Goal: Information Seeking & Learning: Get advice/opinions

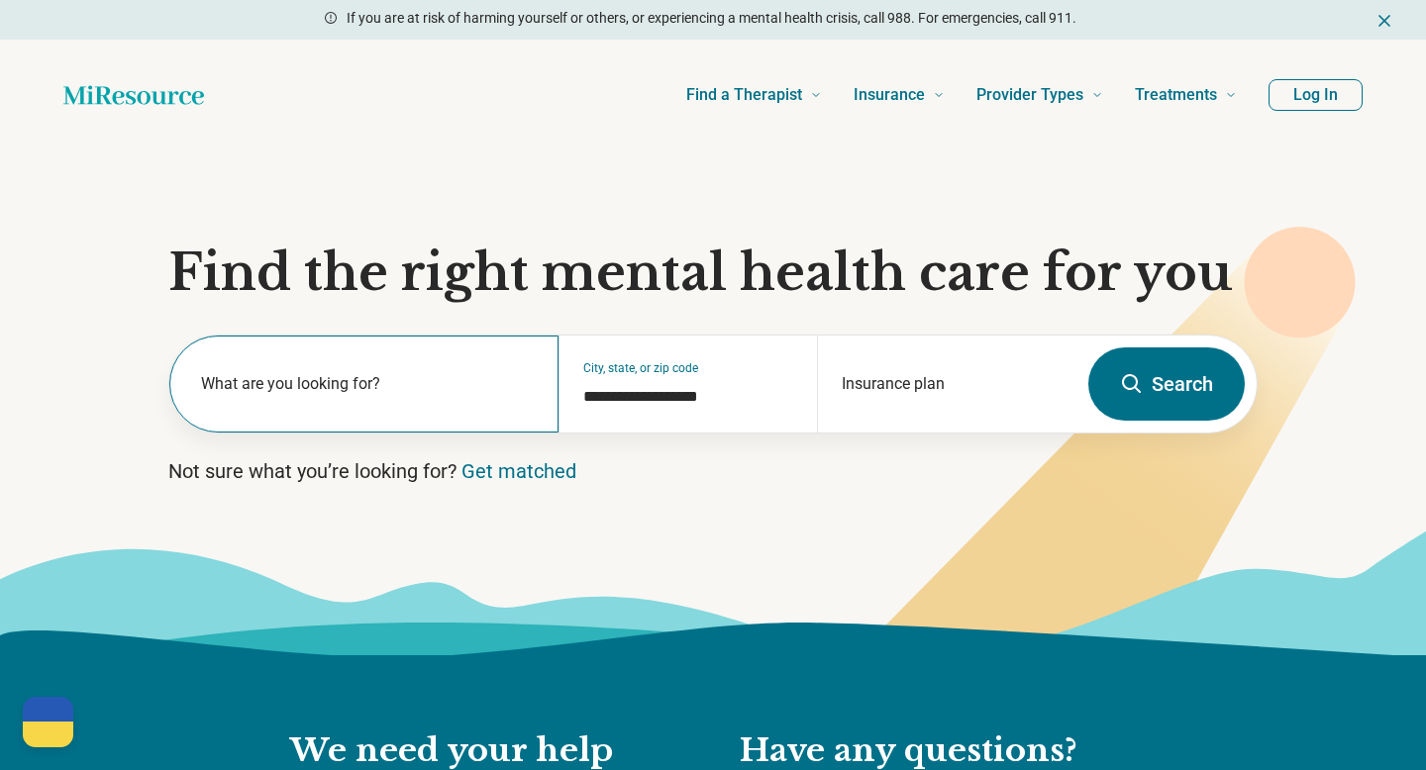
click at [356, 374] on label "What are you looking for?" at bounding box center [368, 384] width 334 height 24
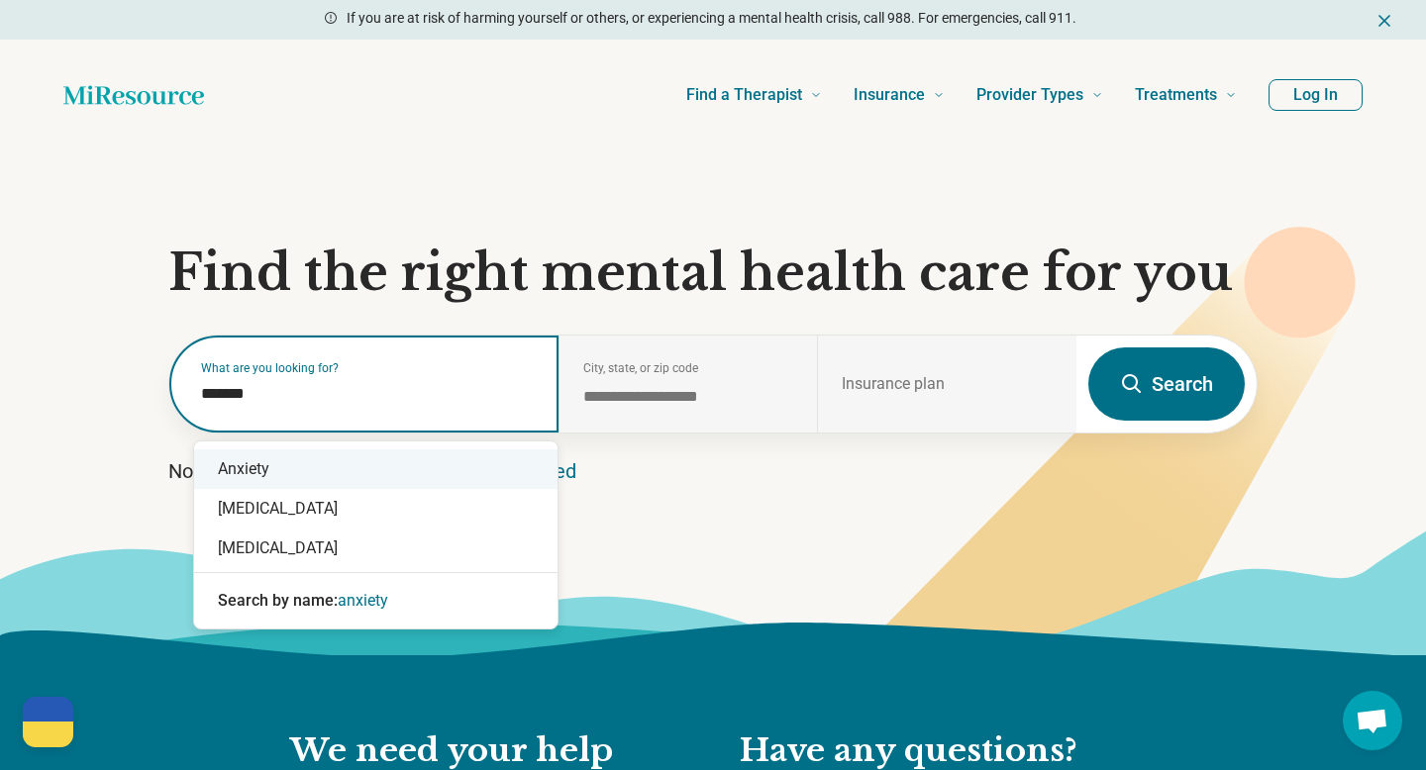
drag, startPoint x: 267, startPoint y: 399, endPoint x: 125, endPoint y: 399, distance: 142.6
click at [125, 399] on section "**********" at bounding box center [713, 402] width 1426 height 505
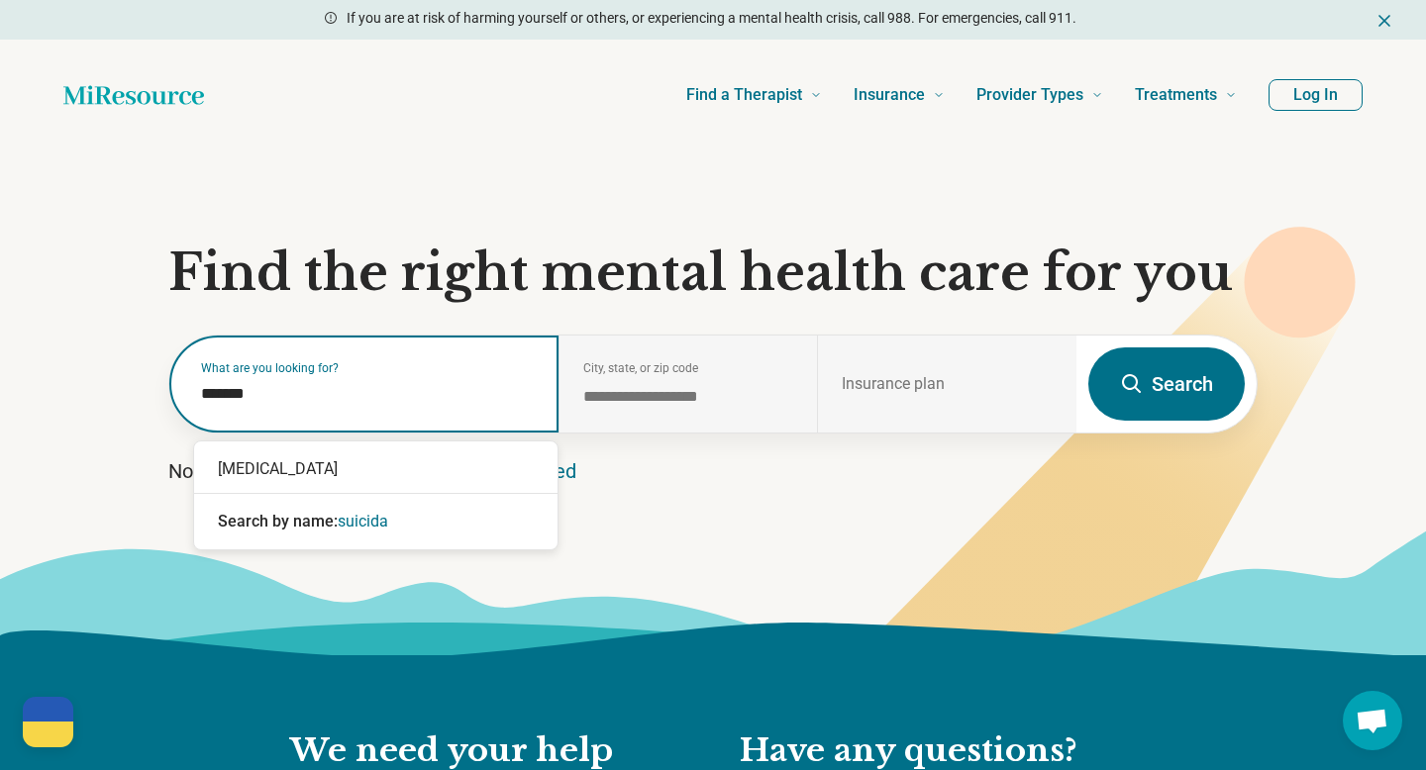
type input "********"
click at [220, 463] on div "[MEDICAL_DATA]" at bounding box center [375, 469] width 363 height 40
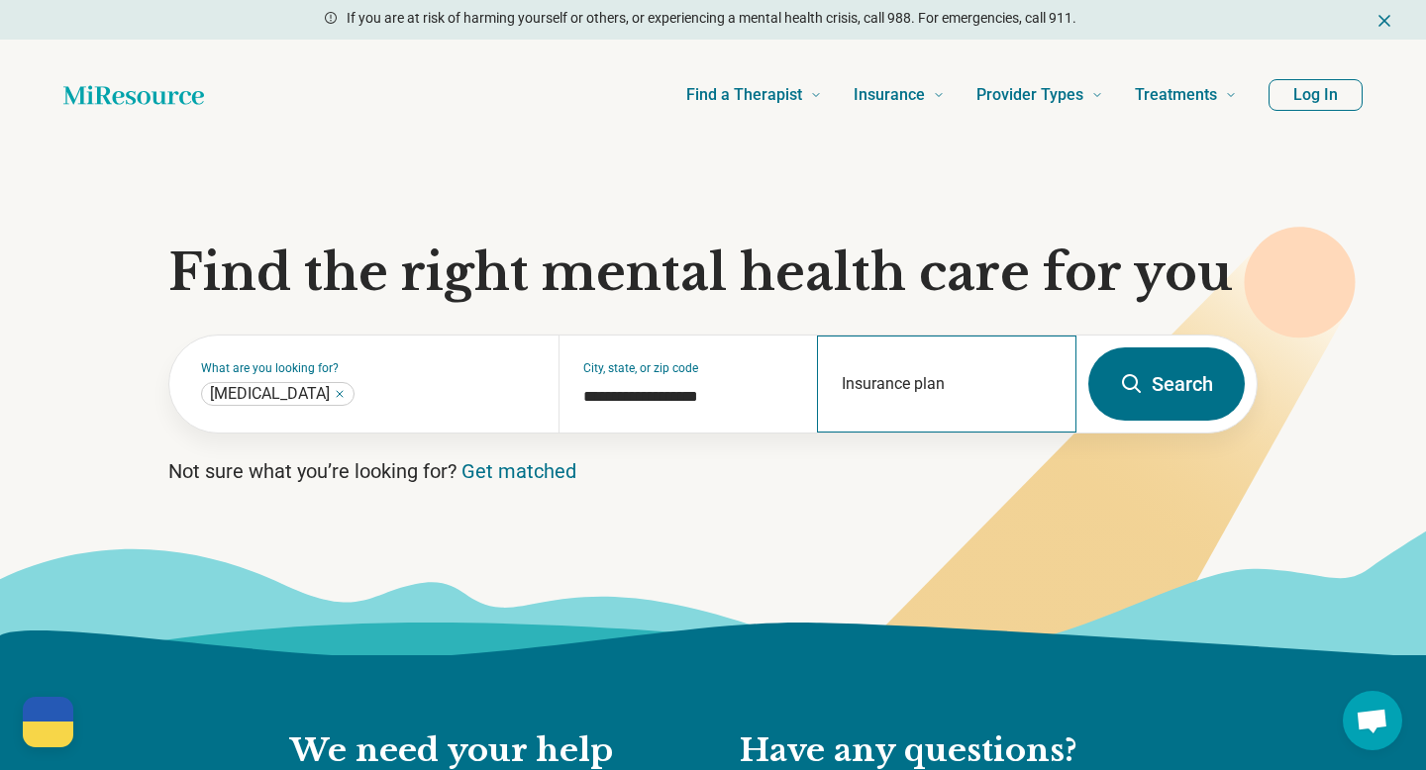
click at [941, 365] on div "Insurance plan" at bounding box center [946, 384] width 259 height 97
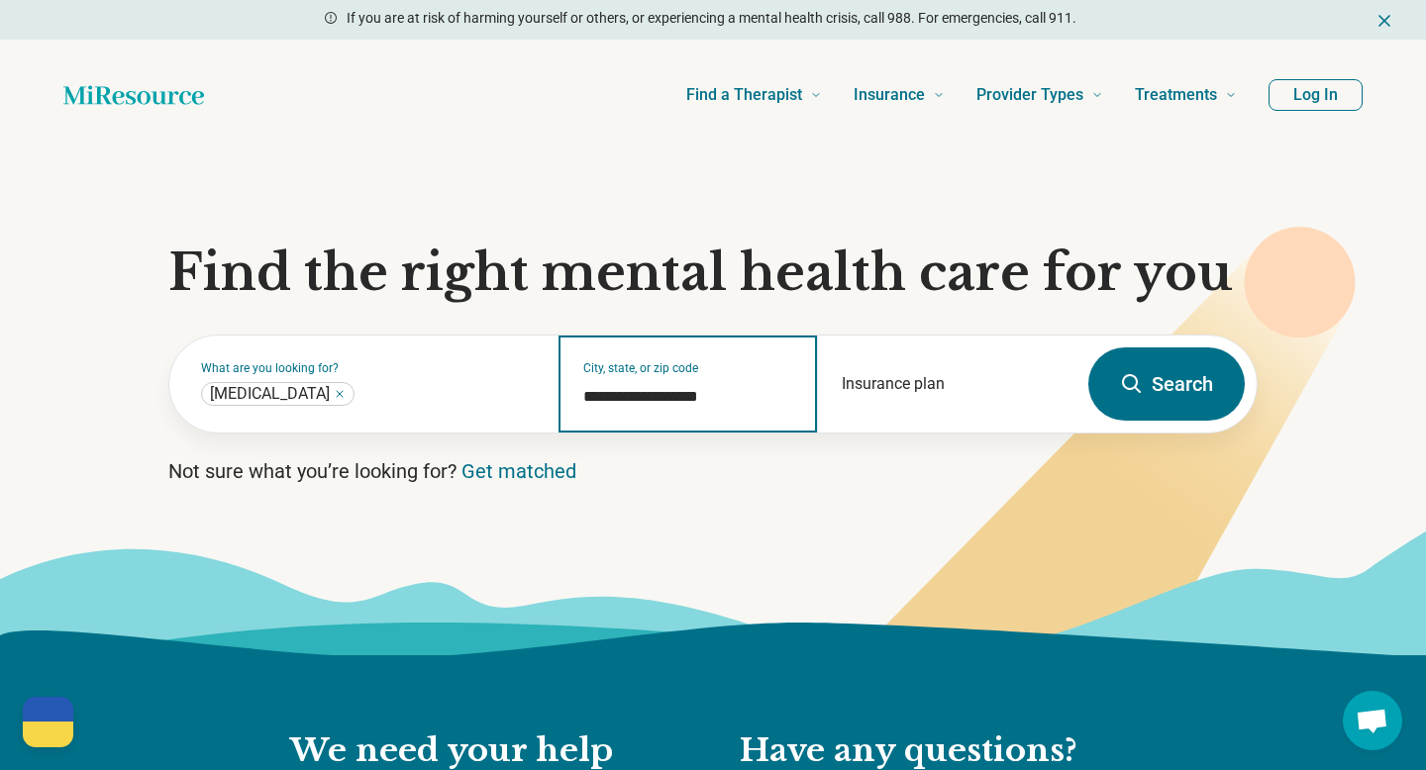
click at [681, 394] on input "**********" at bounding box center [688, 397] width 211 height 24
click at [681, 378] on div "**********" at bounding box center [687, 384] width 259 height 97
drag, startPoint x: 699, startPoint y: 397, endPoint x: 504, endPoint y: 397, distance: 195.0
click at [504, 397] on div "**********" at bounding box center [622, 384] width 907 height 97
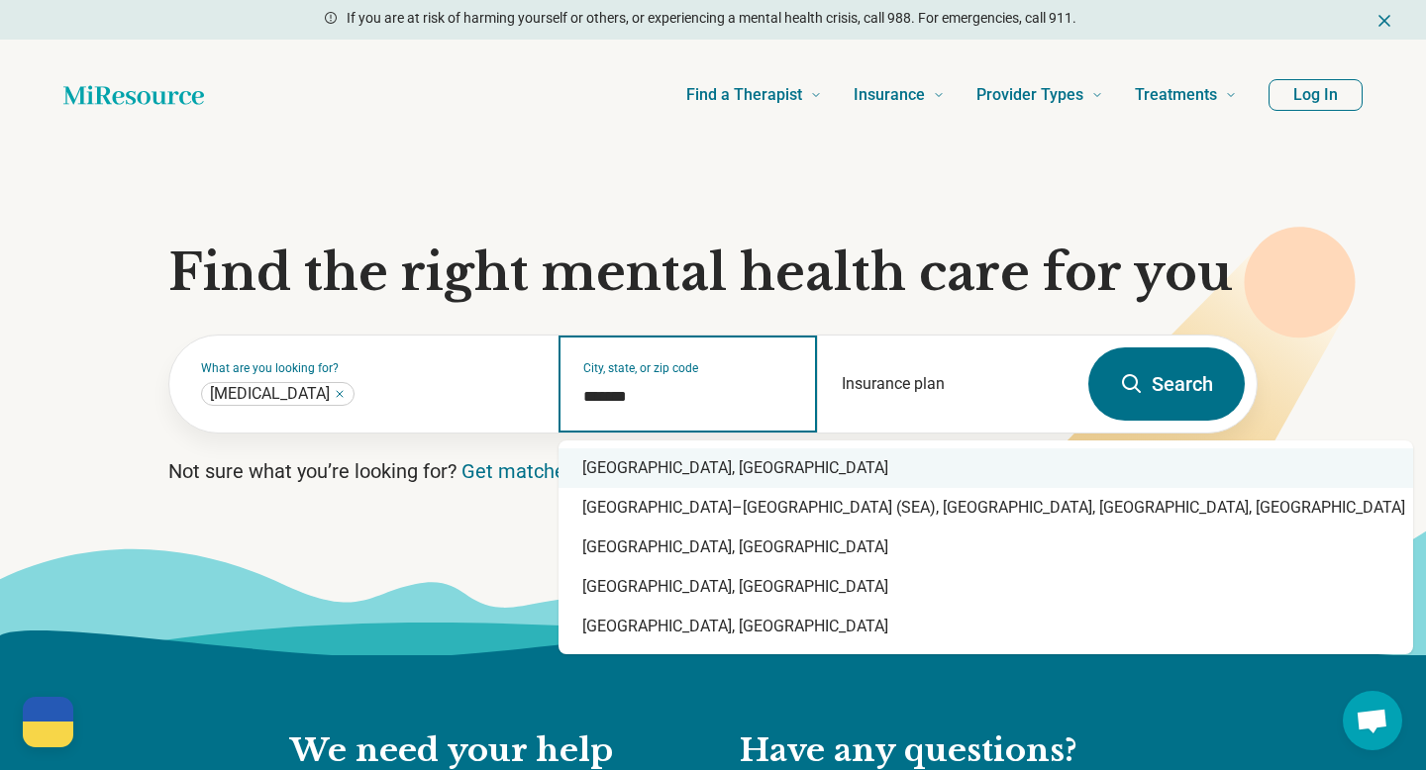
click at [622, 458] on div "[GEOGRAPHIC_DATA], [GEOGRAPHIC_DATA]" at bounding box center [985, 469] width 854 height 40
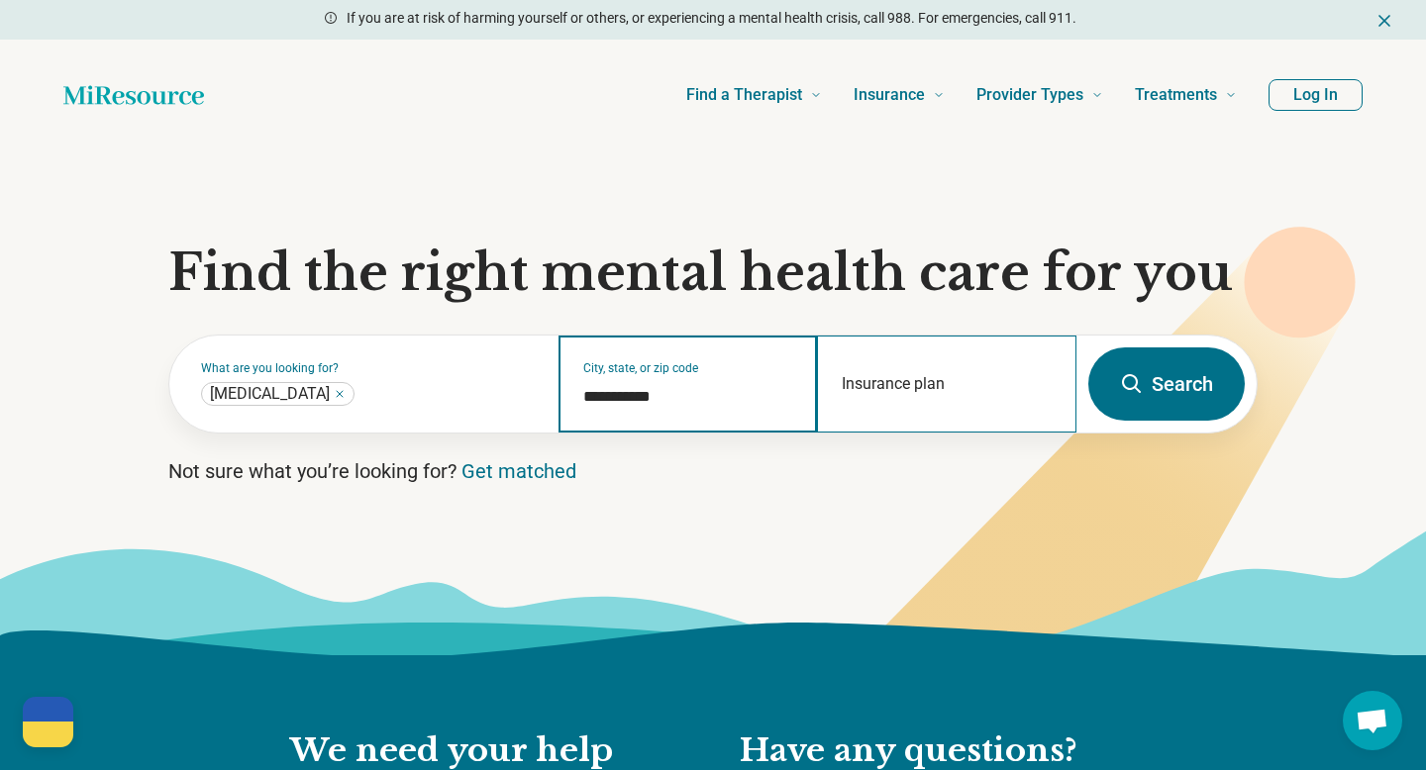
type input "**********"
click at [899, 376] on div "Insurance plan" at bounding box center [946, 384] width 259 height 97
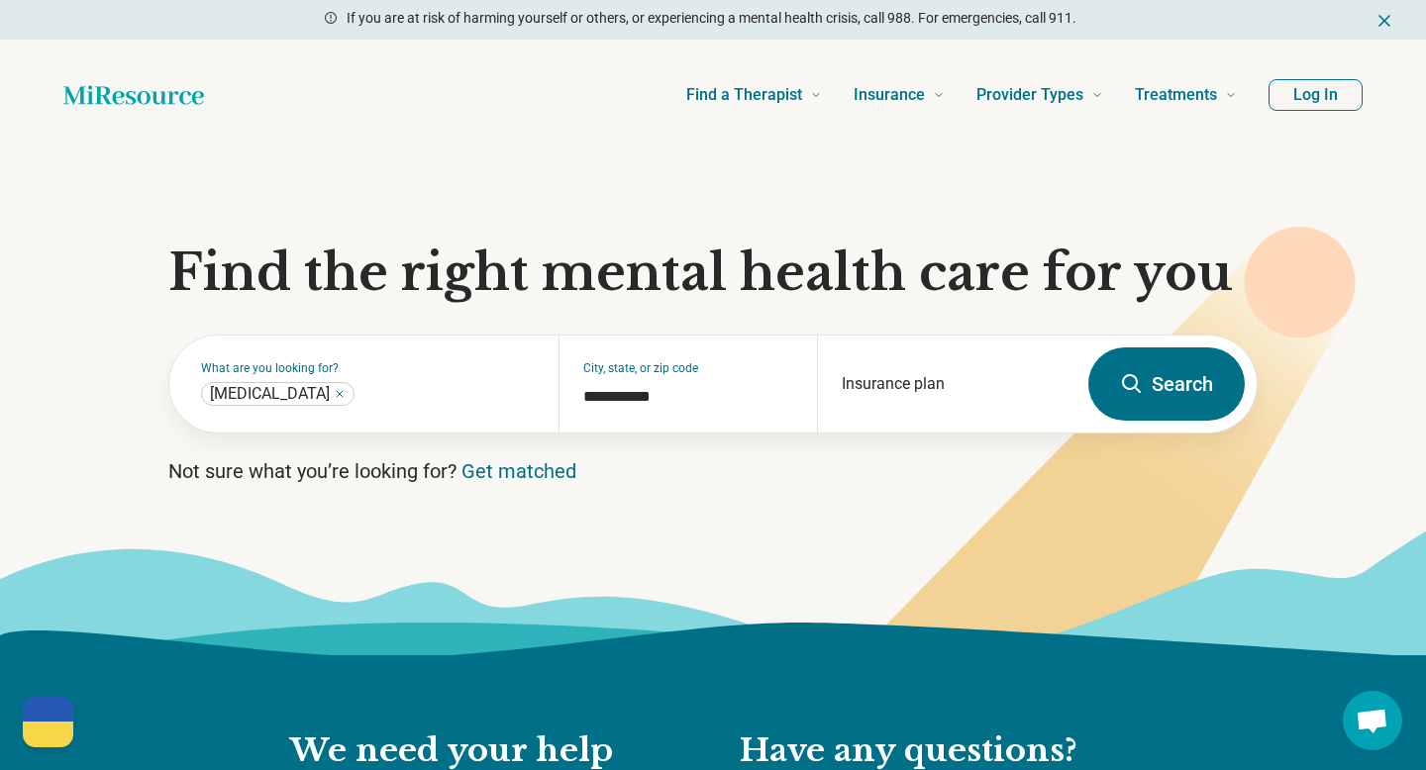
click at [1183, 386] on button "Search" at bounding box center [1166, 384] width 156 height 73
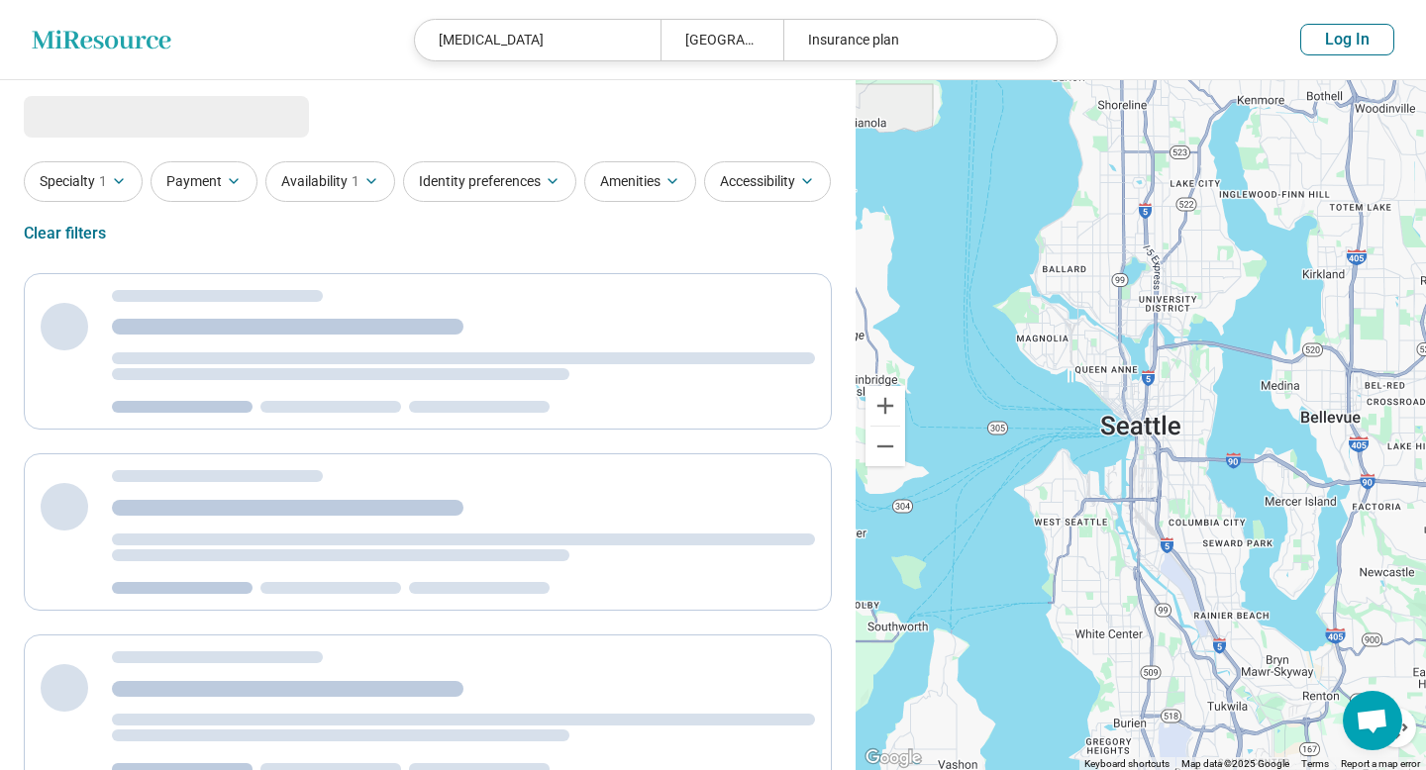
select select "***"
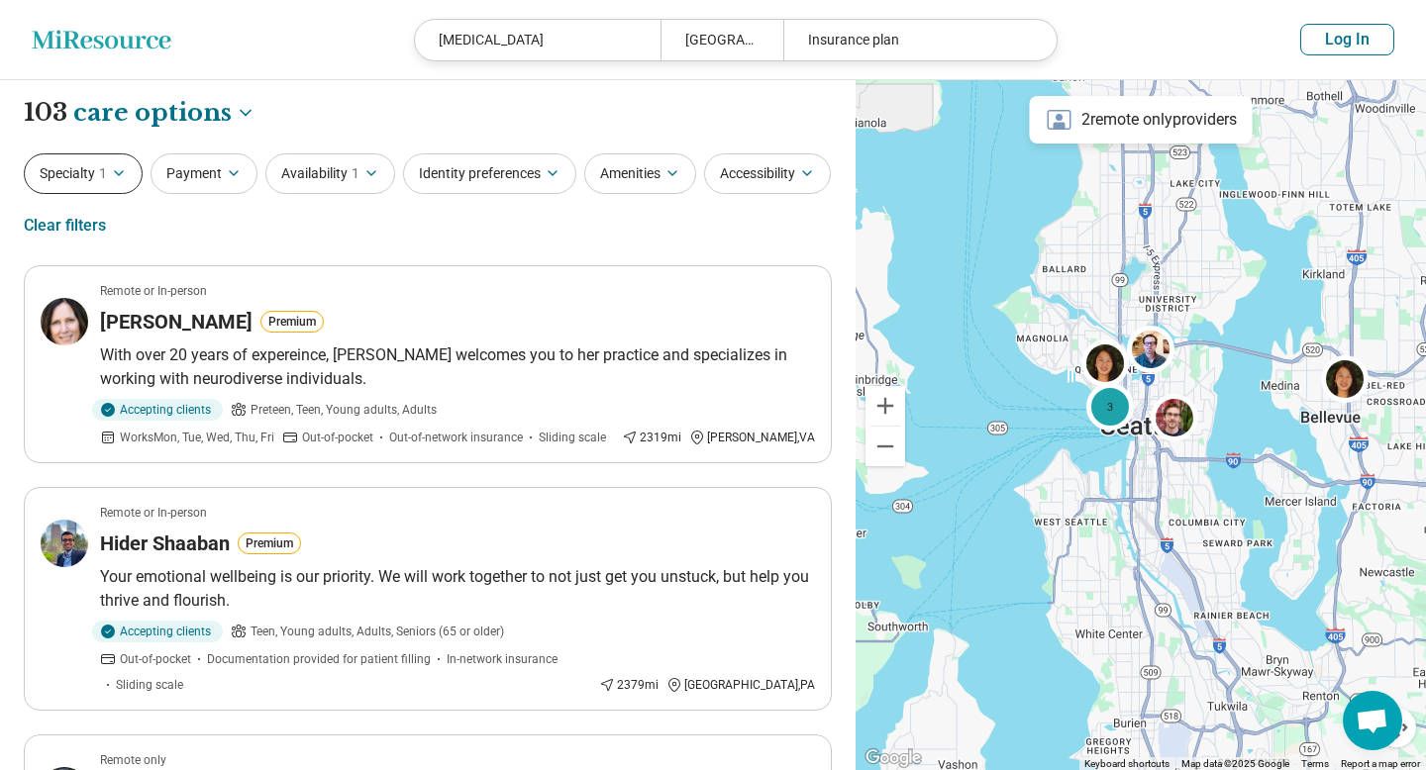
click at [82, 186] on button "Specialty 1" at bounding box center [83, 173] width 119 height 41
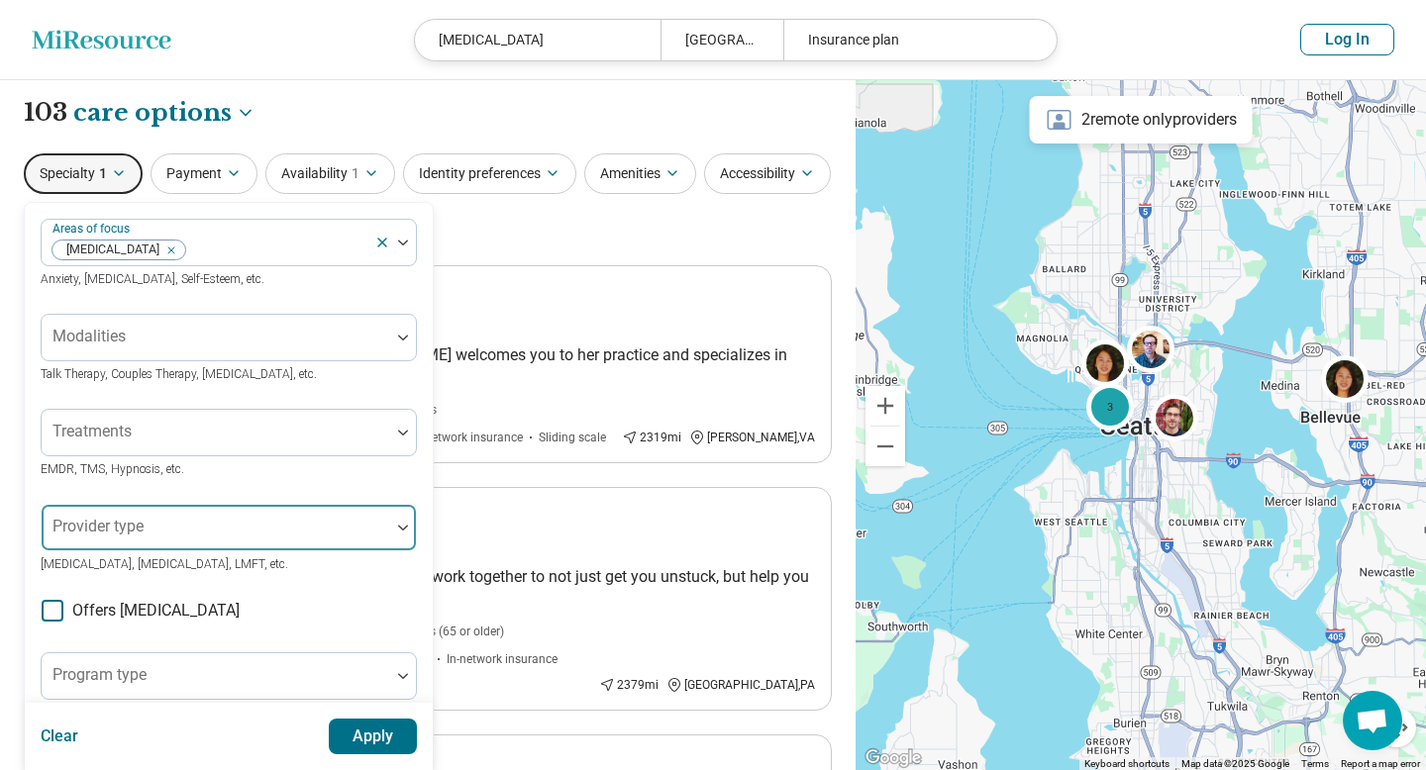
click at [201, 518] on div at bounding box center [216, 528] width 349 height 44
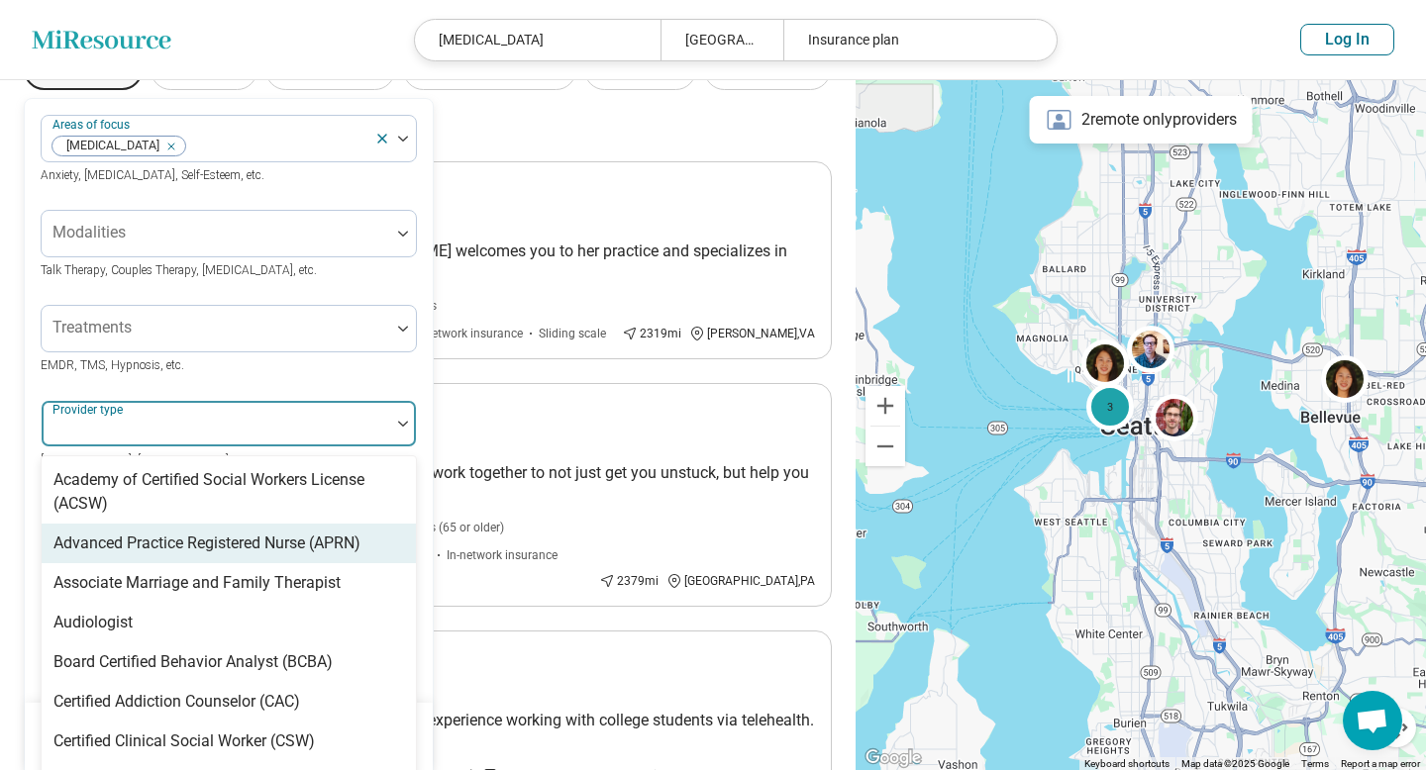
scroll to position [115, 0]
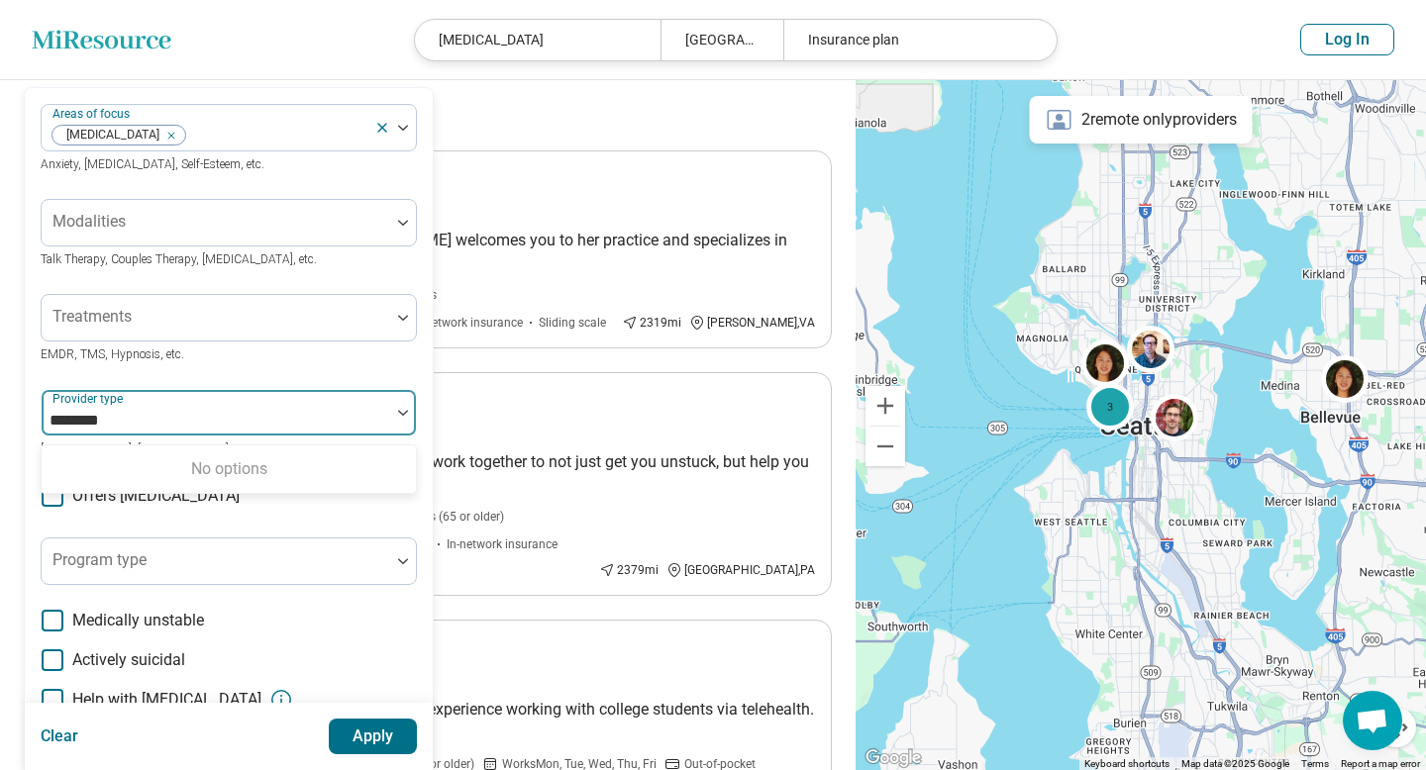
type input "*******"
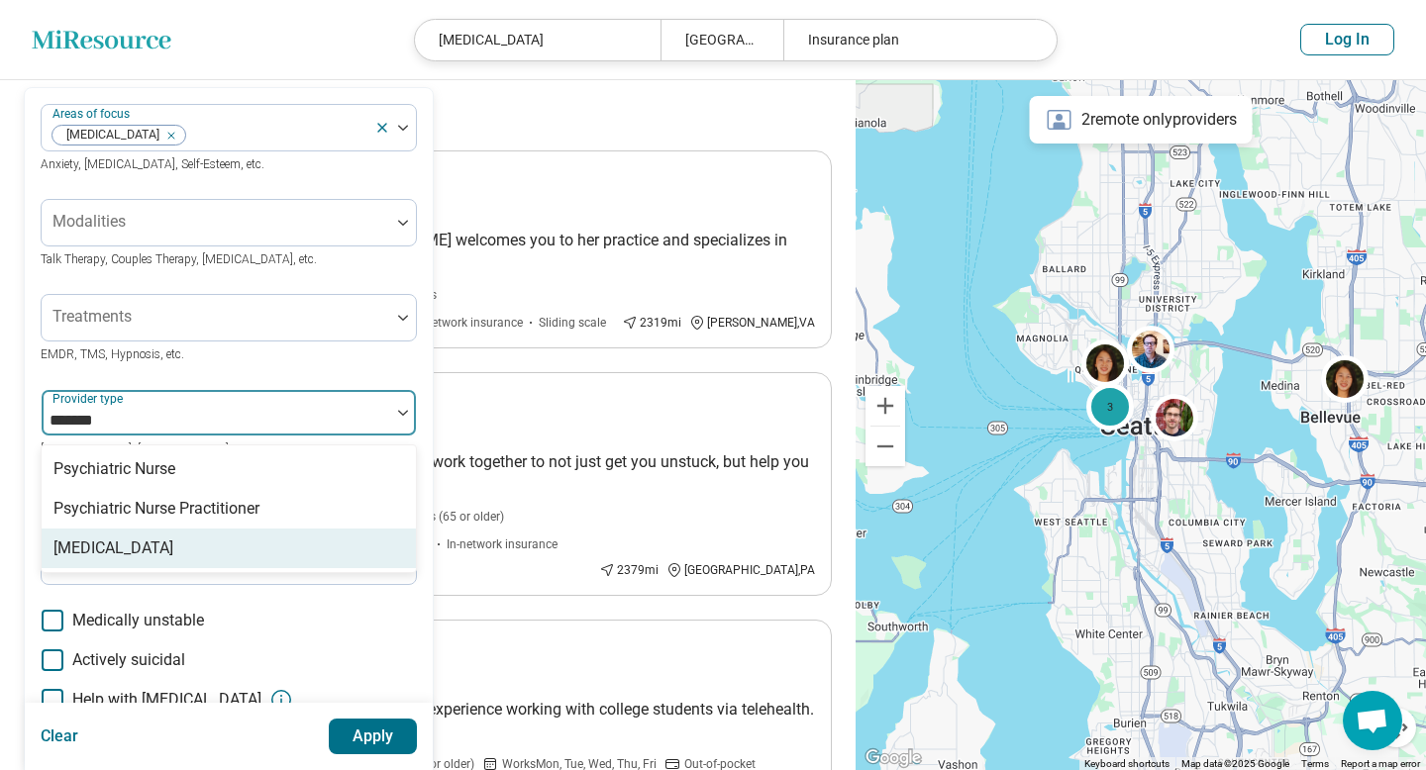
click at [190, 550] on div "[MEDICAL_DATA]" at bounding box center [229, 549] width 374 height 40
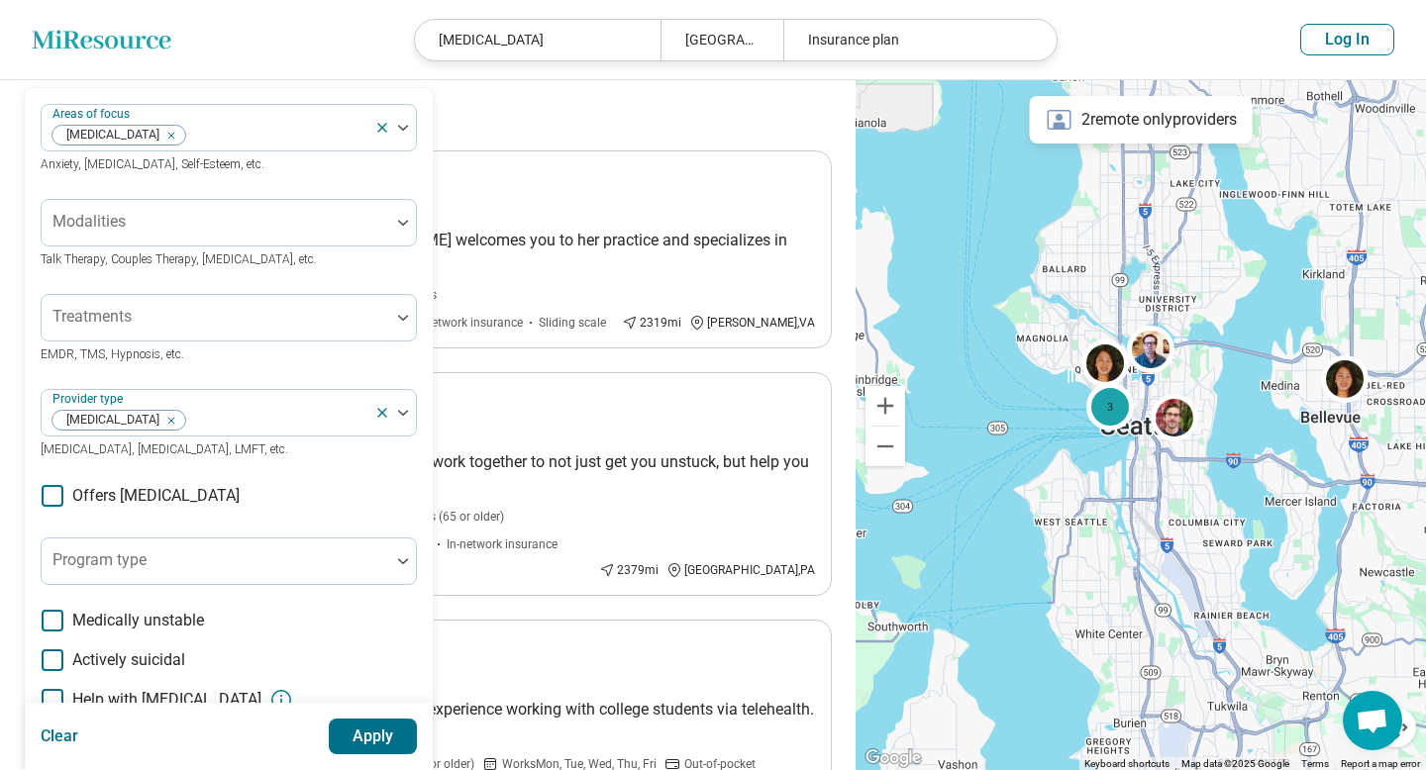
click at [273, 357] on div "Treatments EMDR, TMS, Hypnosis, etc." at bounding box center [229, 329] width 376 height 71
click at [359, 728] on button "Apply" at bounding box center [373, 737] width 89 height 36
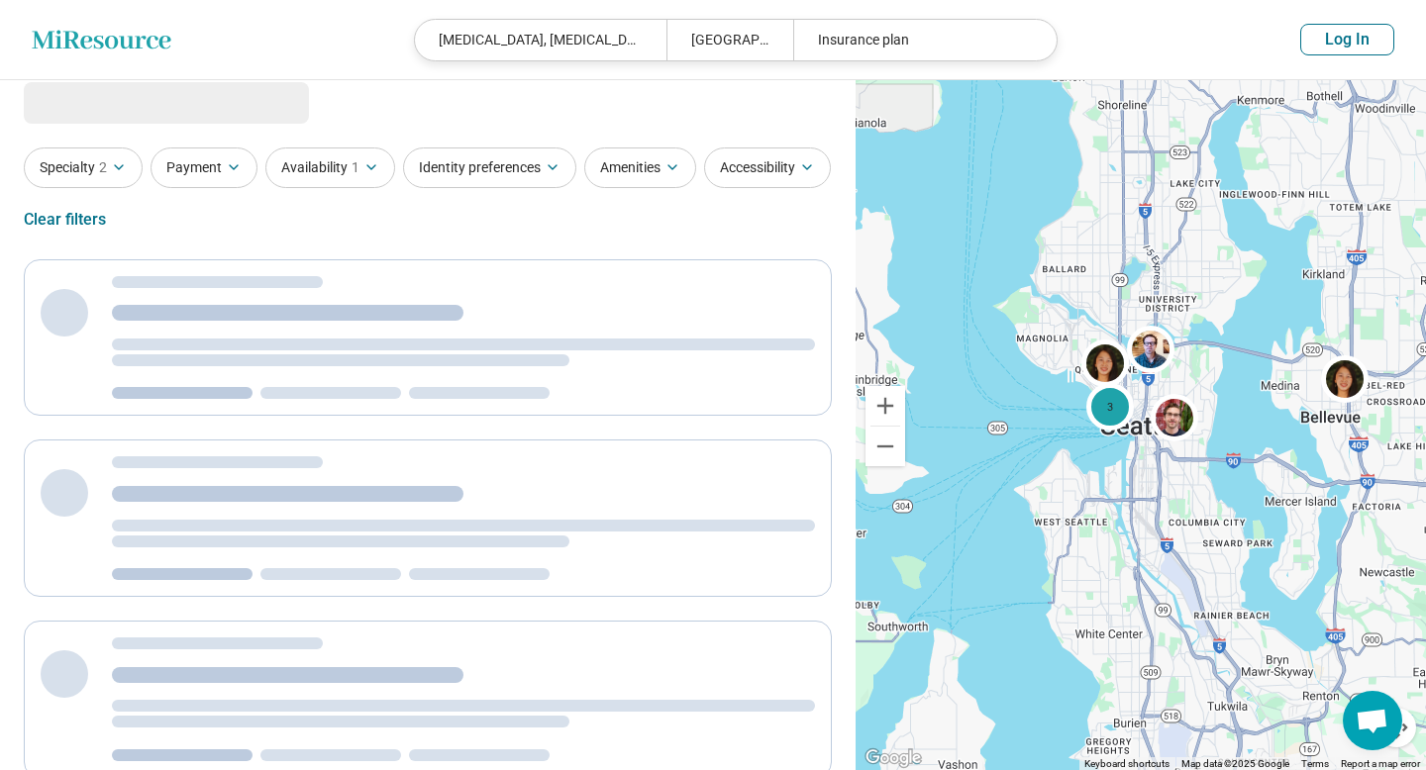
scroll to position [0, 0]
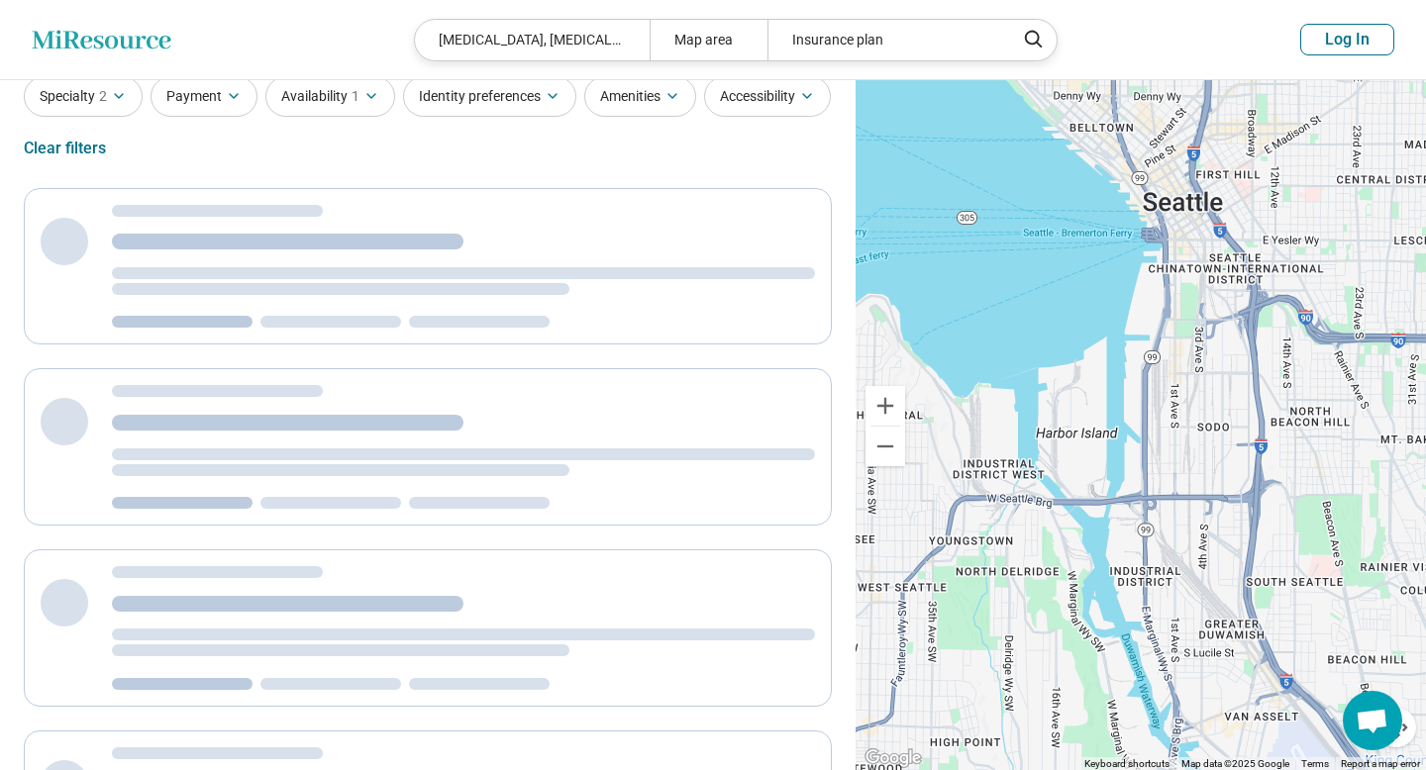
scroll to position [17, 0]
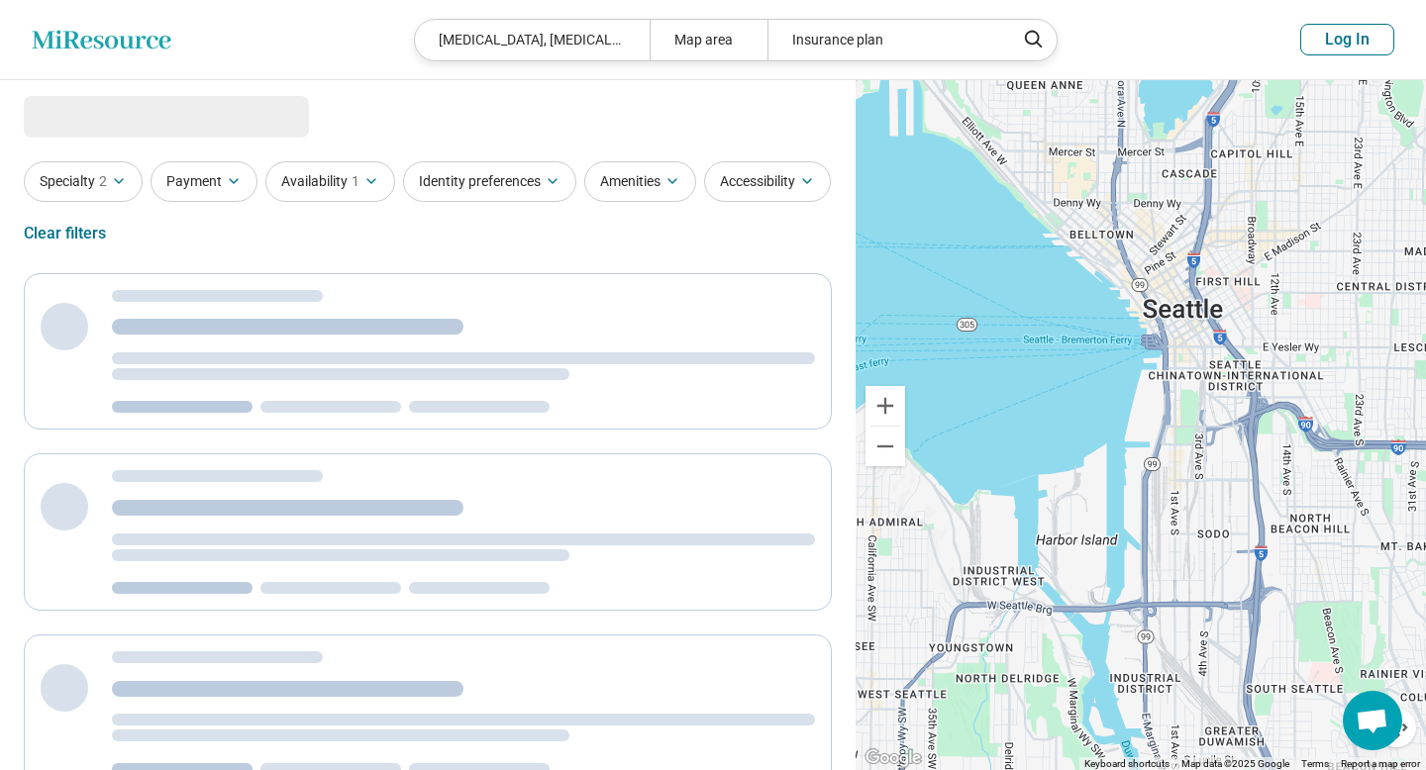
drag, startPoint x: 1195, startPoint y: 301, endPoint x: 1195, endPoint y: 415, distance: 113.9
click at [1195, 416] on div at bounding box center [1140, 425] width 570 height 691
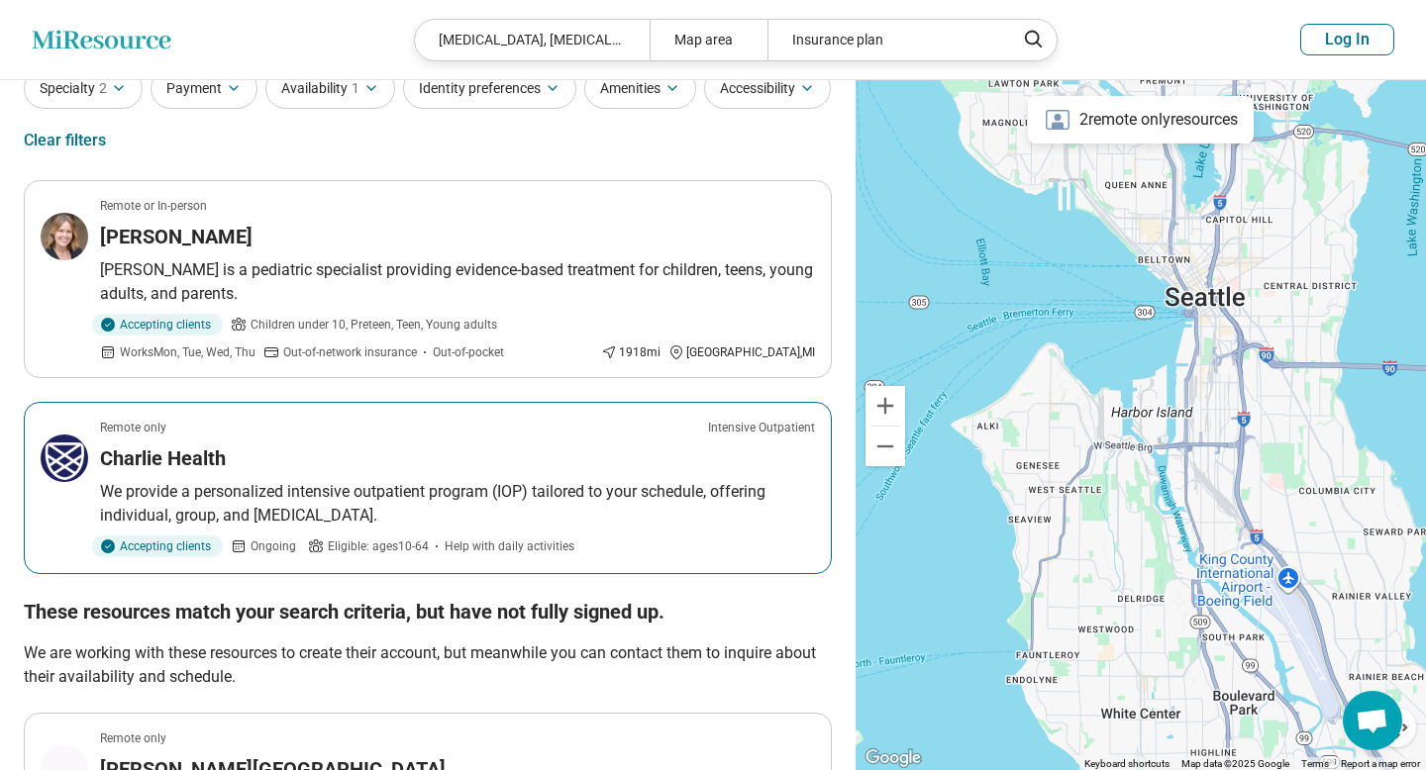
scroll to position [90, 0]
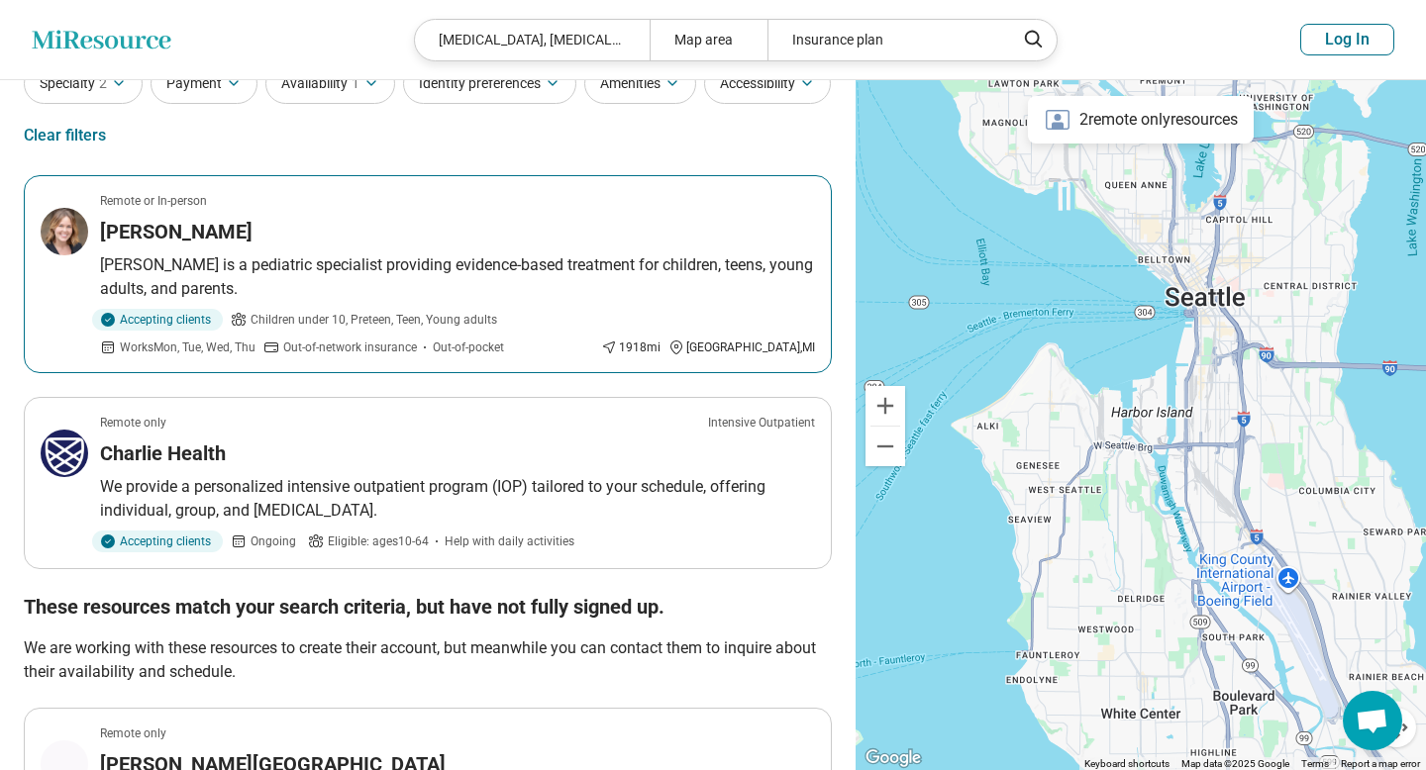
click at [502, 281] on p "[PERSON_NAME] is a pediatric specialist providing evidence-based treatment for …" at bounding box center [457, 277] width 715 height 48
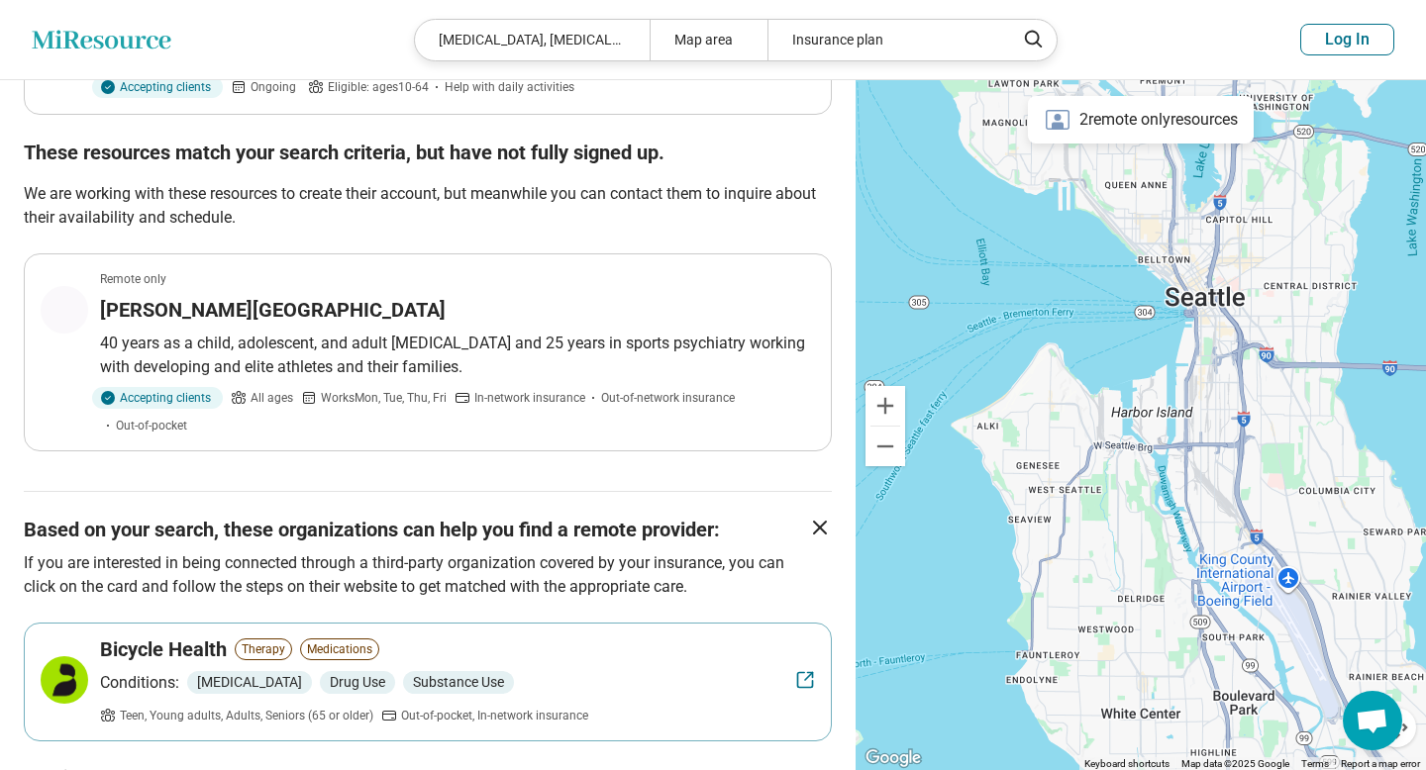
scroll to position [543, 0]
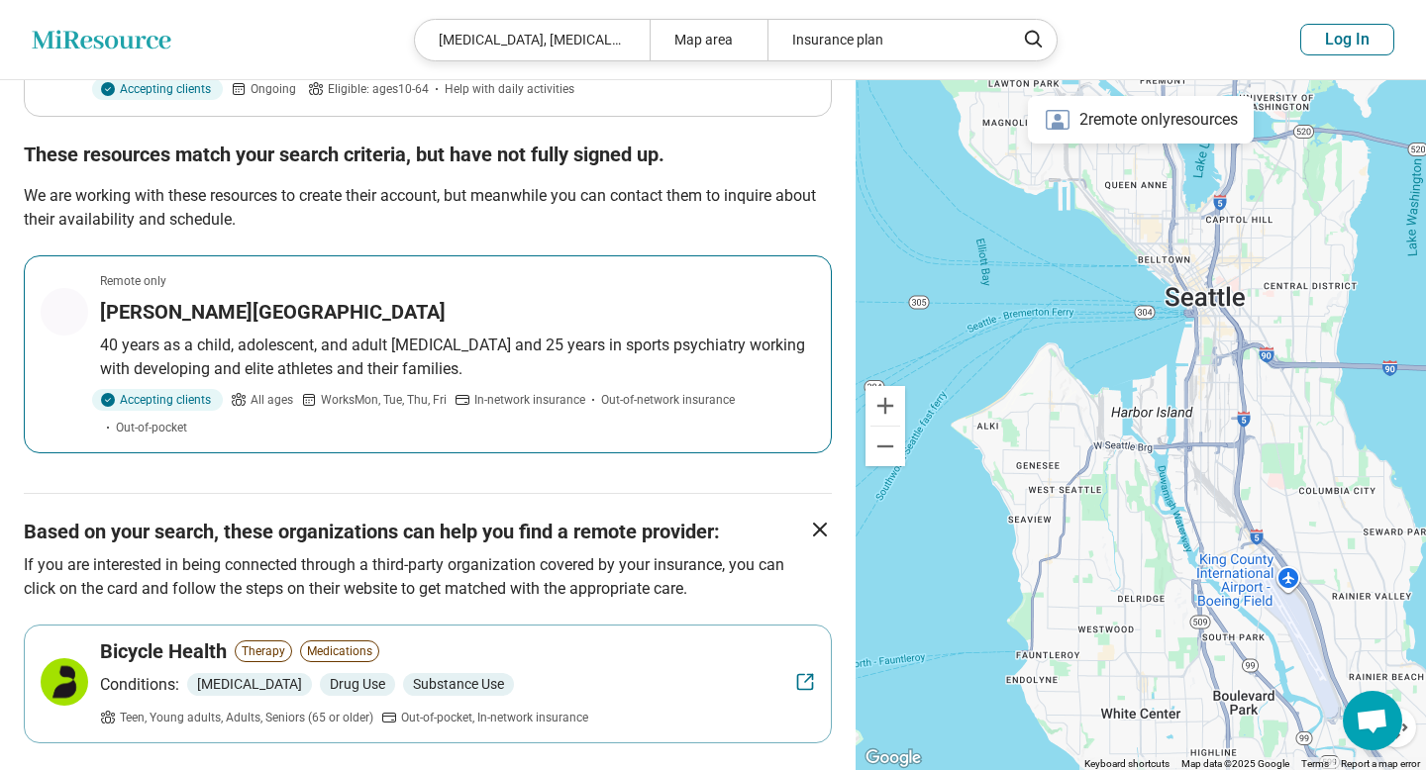
click at [656, 334] on p "40 years as a child, adolescent, and adult [MEDICAL_DATA] and 25 years in sport…" at bounding box center [457, 358] width 715 height 48
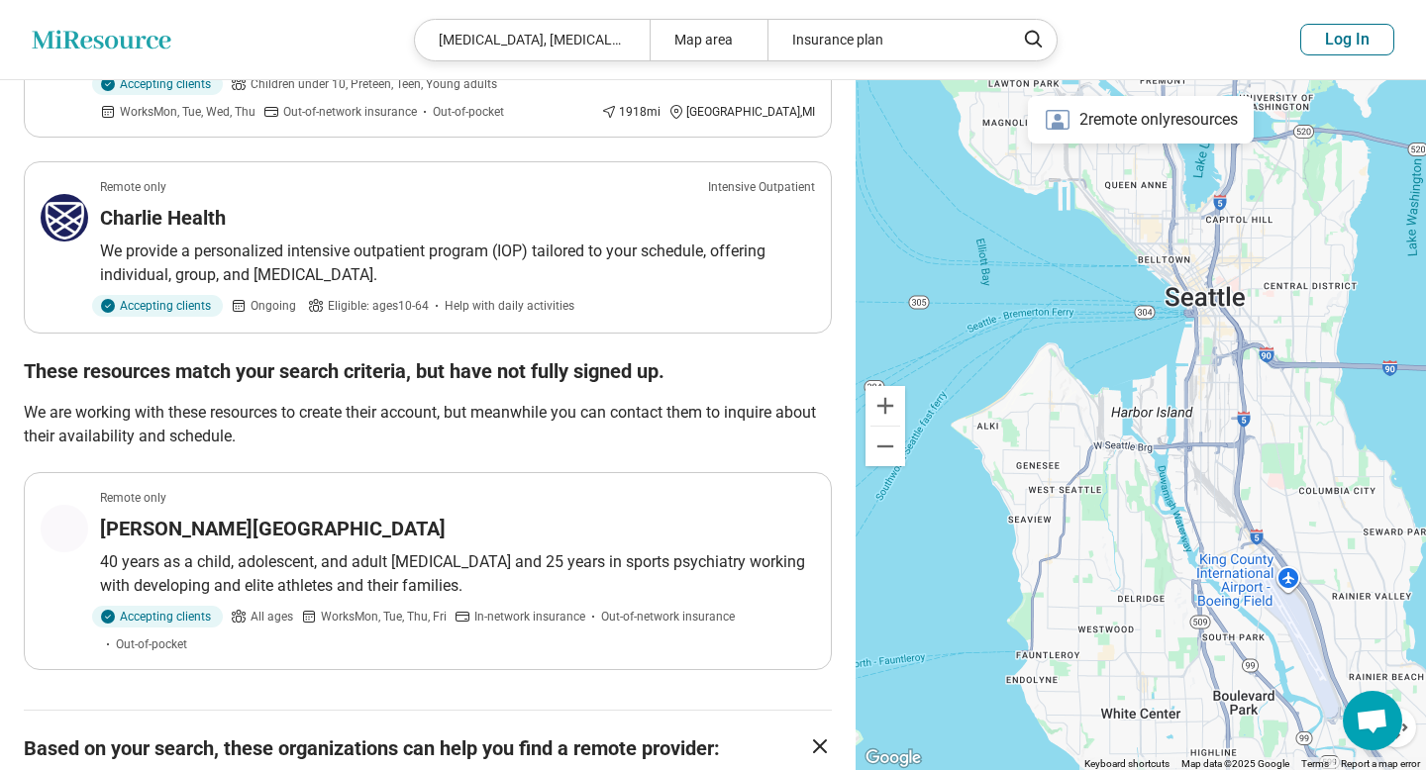
scroll to position [332, 0]
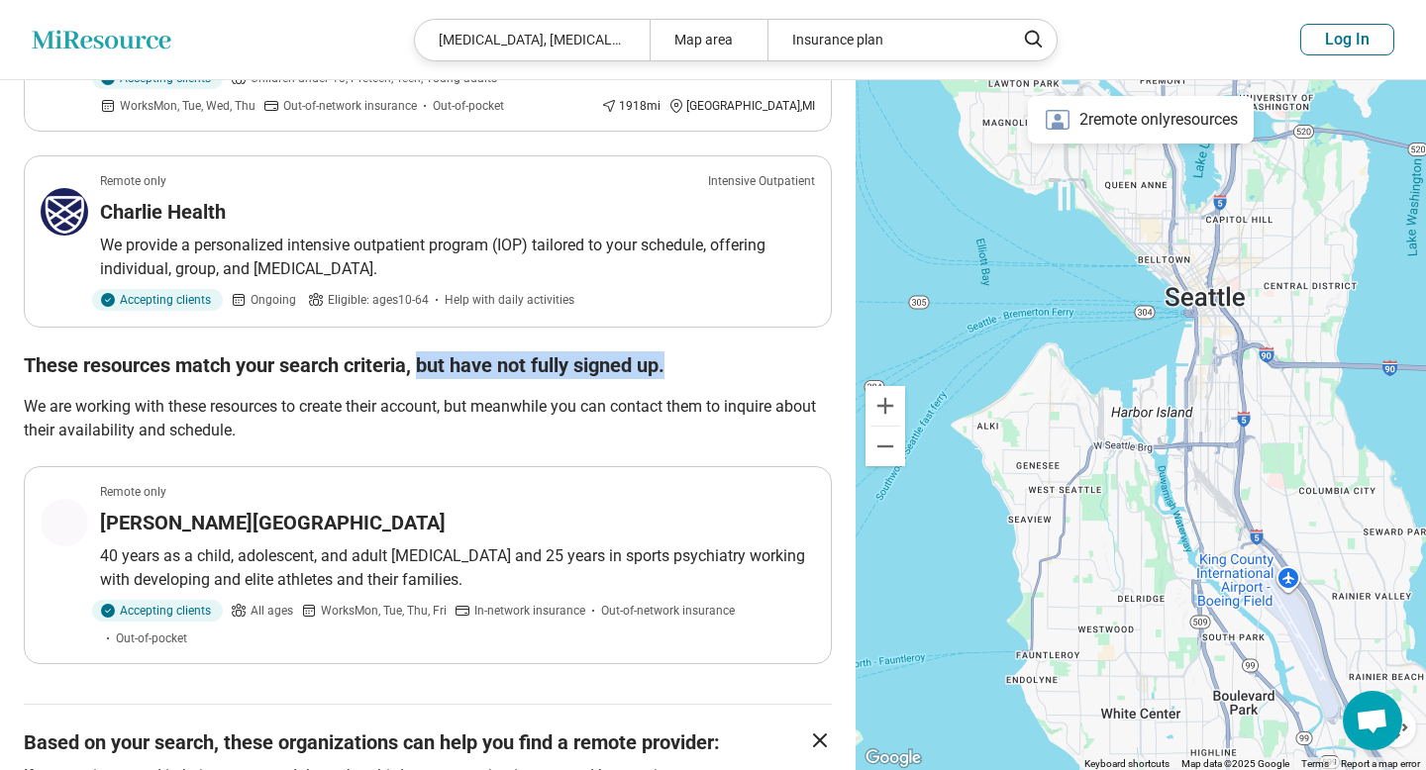
drag, startPoint x: 422, startPoint y: 368, endPoint x: 757, endPoint y: 368, distance: 335.6
click at [757, 368] on h2 "These resources match your search criteria, but have not fully signed up." at bounding box center [428, 365] width 808 height 28
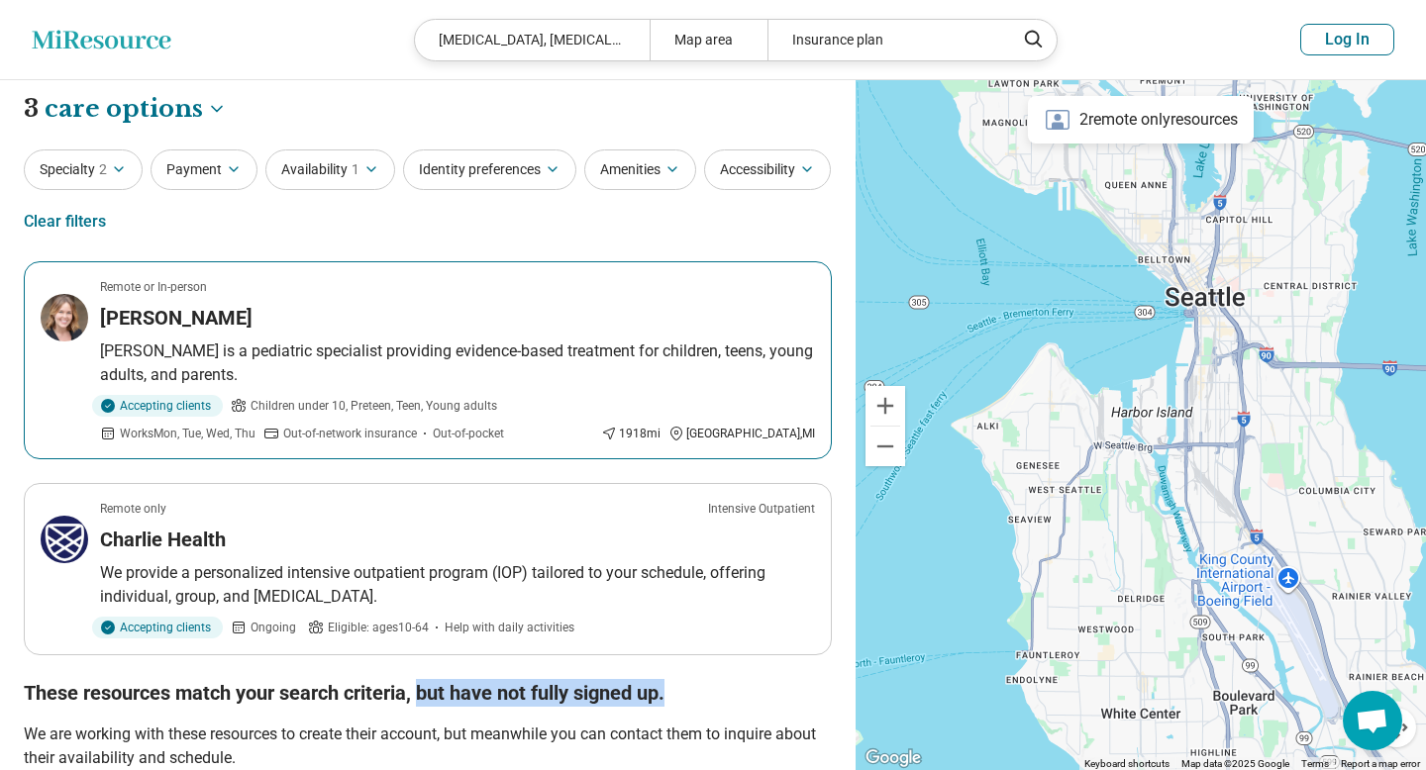
scroll to position [0, 0]
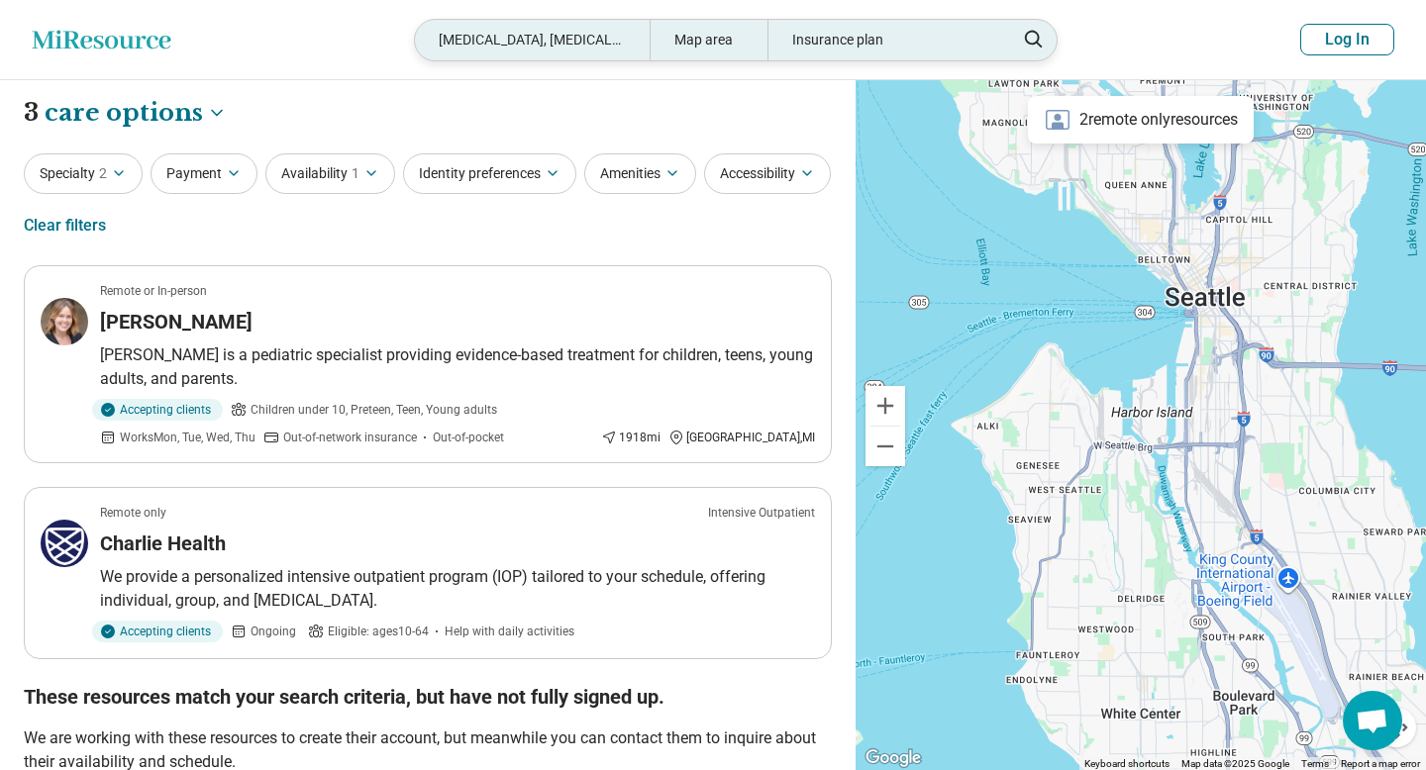
click at [703, 38] on div "Map area" at bounding box center [708, 40] width 118 height 41
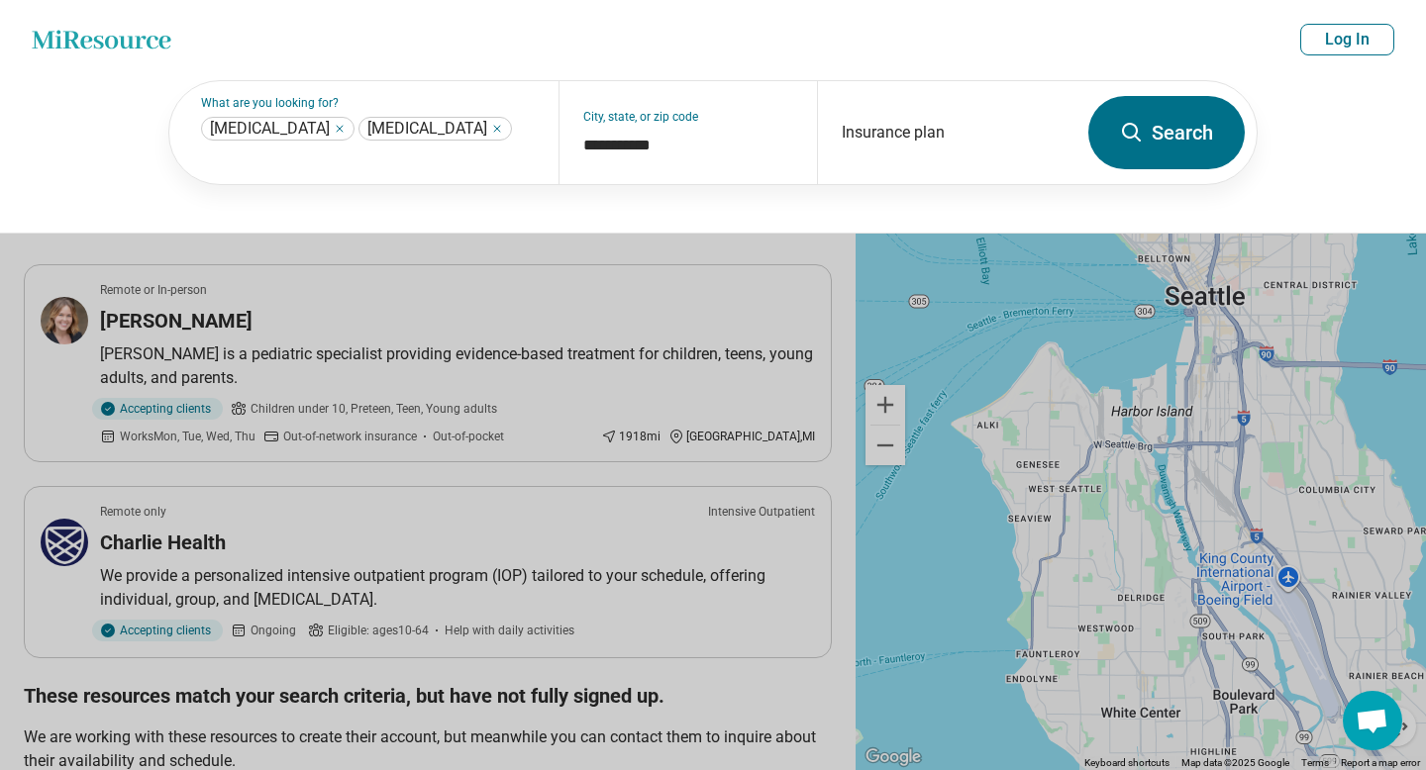
click at [1148, 140] on button "Search" at bounding box center [1166, 132] width 156 height 73
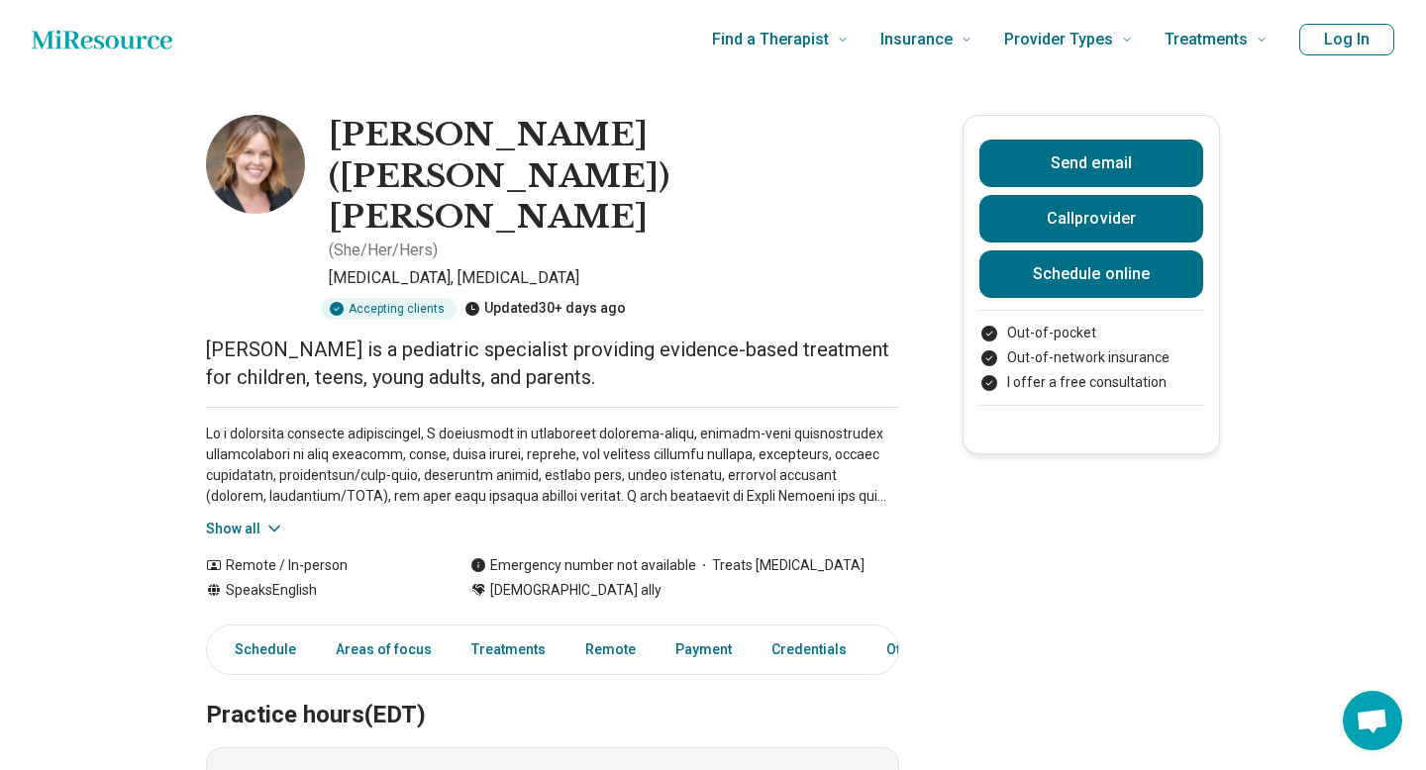
drag, startPoint x: 455, startPoint y: 242, endPoint x: 704, endPoint y: 268, distance: 249.9
click at [704, 336] on p "[PERSON_NAME] is a pediatric specialist providing evidence-based treatment for …" at bounding box center [552, 363] width 693 height 55
drag, startPoint x: 298, startPoint y: 330, endPoint x: 416, endPoint y: 329, distance: 117.8
click at [417, 424] on p at bounding box center [552, 465] width 693 height 83
drag, startPoint x: 322, startPoint y: 172, endPoint x: 568, endPoint y: 172, distance: 246.5
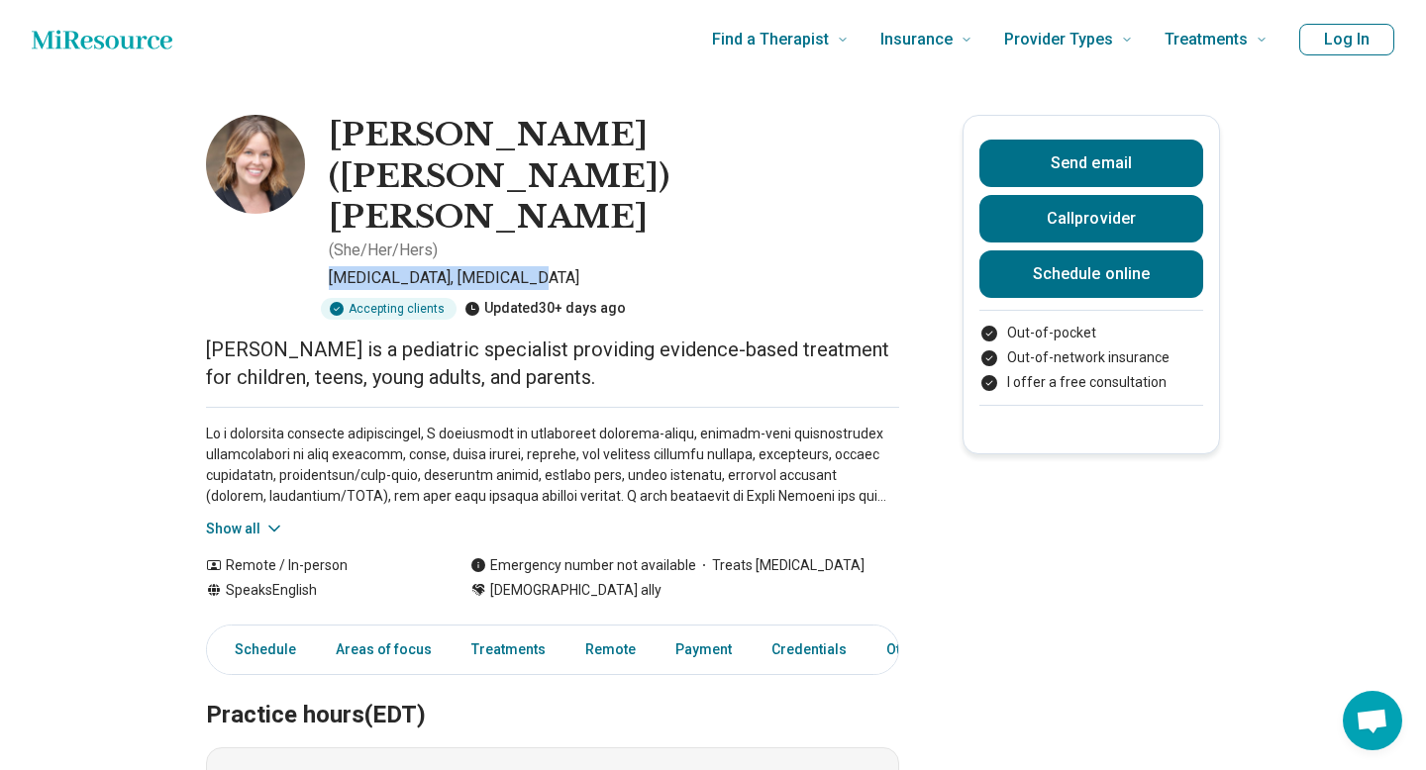
click at [570, 172] on div "Patricia (Patty) Richardson ( She/Her/Hers ) Psychiatrist, Psychologist Accepti…" at bounding box center [552, 217] width 693 height 205
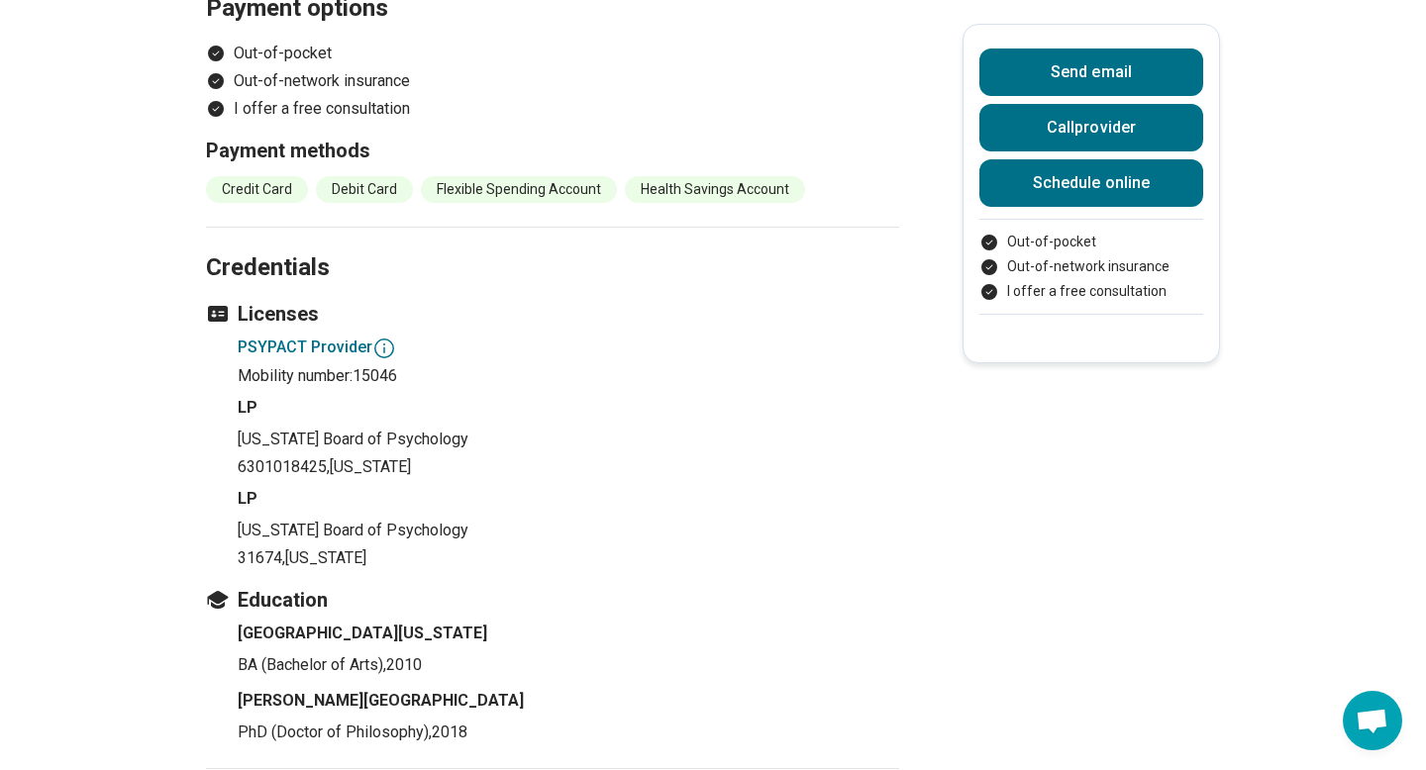
scroll to position [1629, 0]
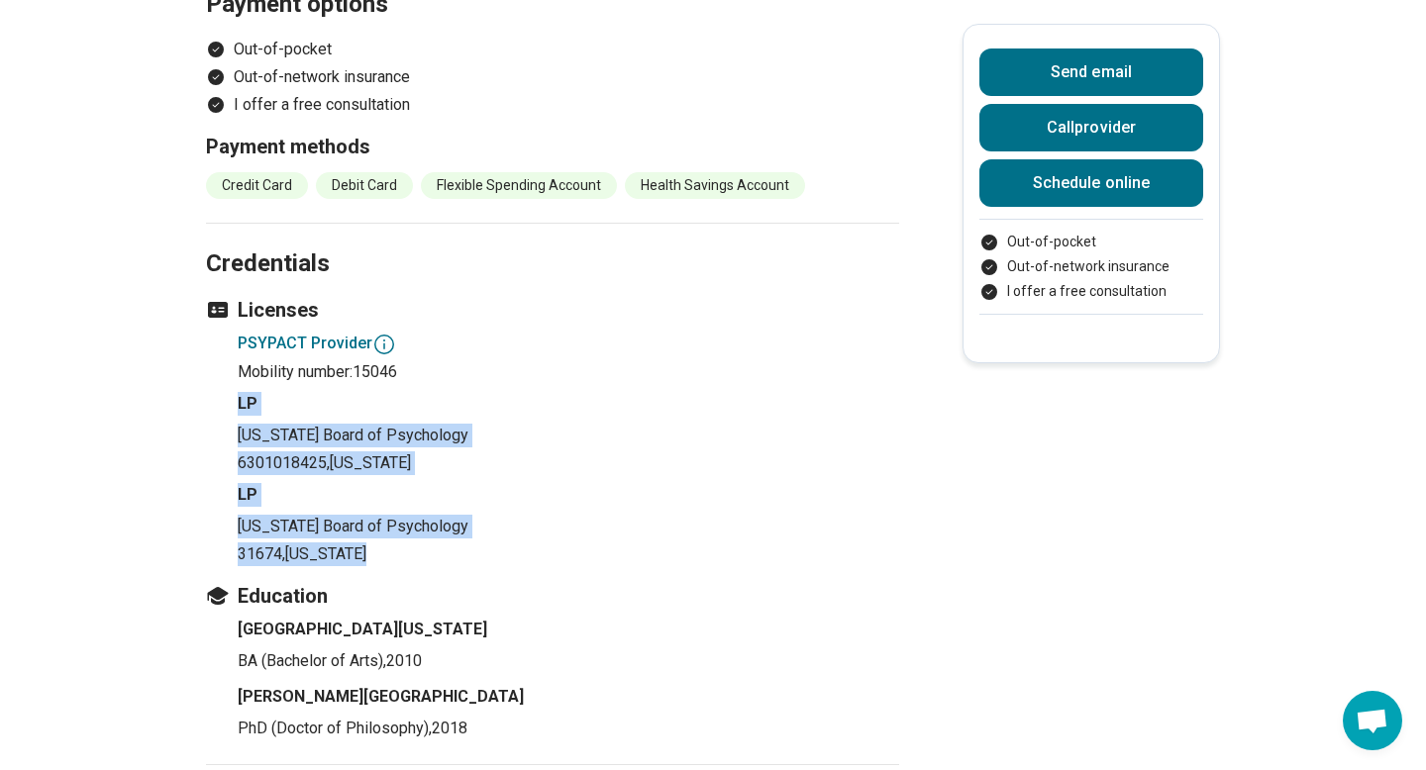
drag, startPoint x: 233, startPoint y: 296, endPoint x: 419, endPoint y: 461, distance: 249.0
click at [419, 461] on section "Credentials Licenses PSYPACT Provider Mobility number: 15046 LP Michigan Board …" at bounding box center [552, 494] width 693 height 542
drag, startPoint x: 255, startPoint y: 334, endPoint x: 560, endPoint y: 523, distance: 358.8
click at [560, 523] on section "Credentials Licenses PSYPACT Provider Mobility number: 15046 LP Michigan Board …" at bounding box center [552, 494] width 693 height 542
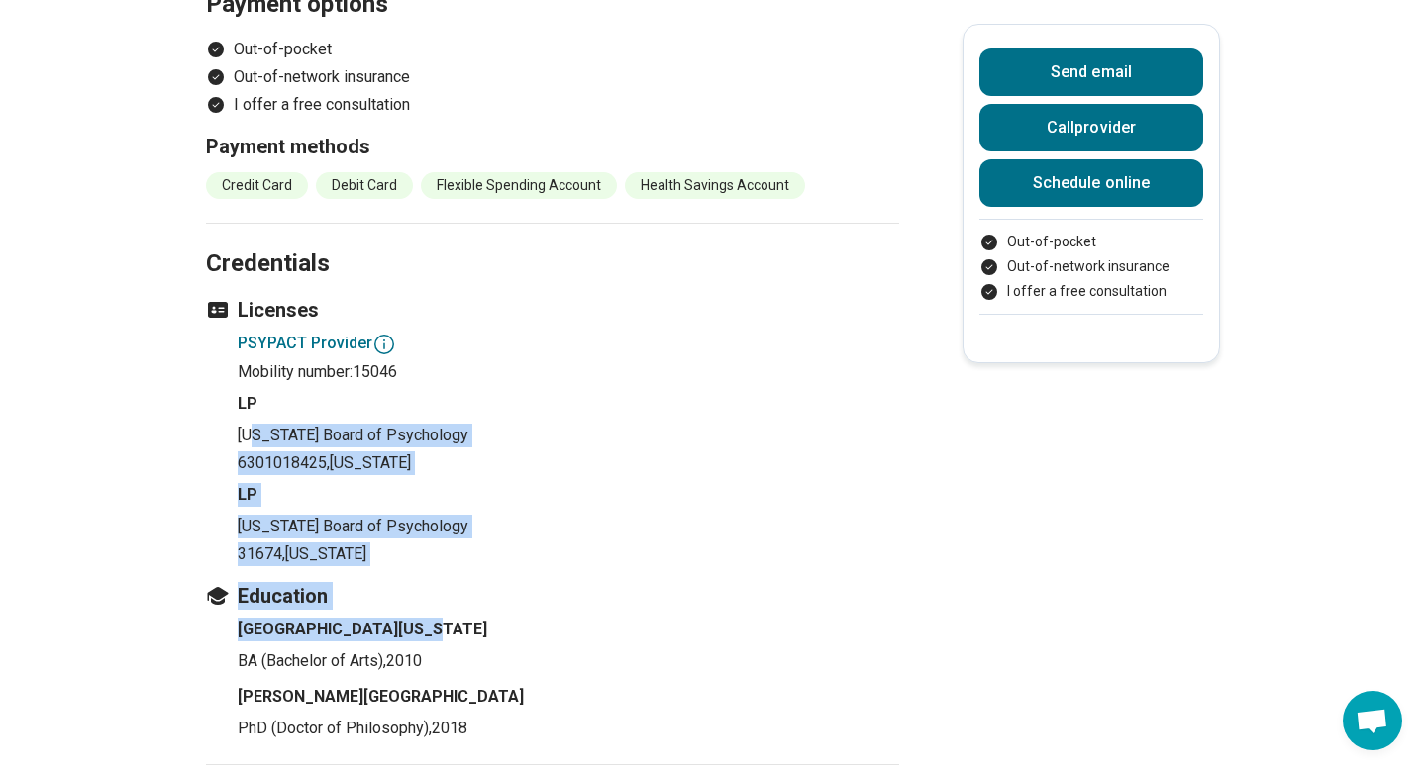
click at [560, 618] on h4 "University of Michigan" at bounding box center [568, 630] width 661 height 24
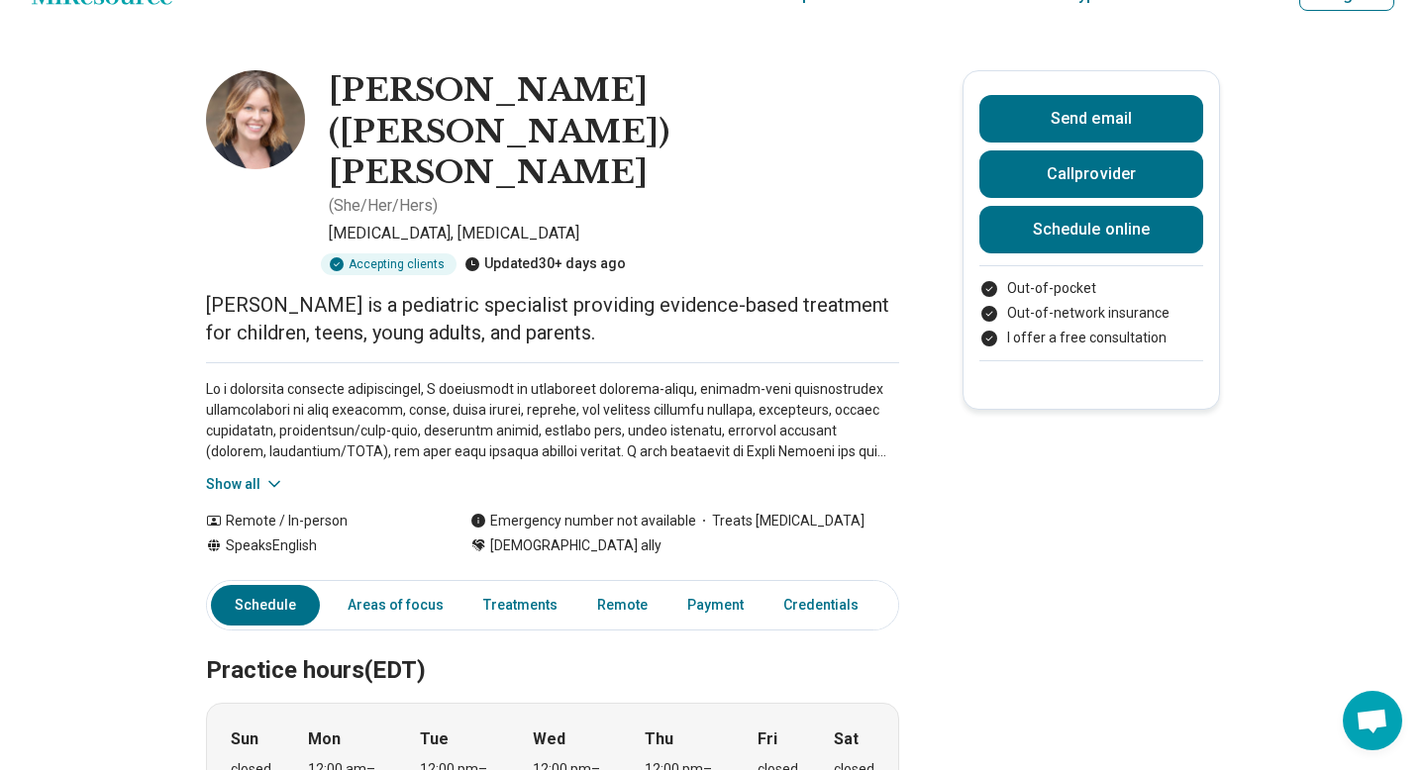
scroll to position [0, 0]
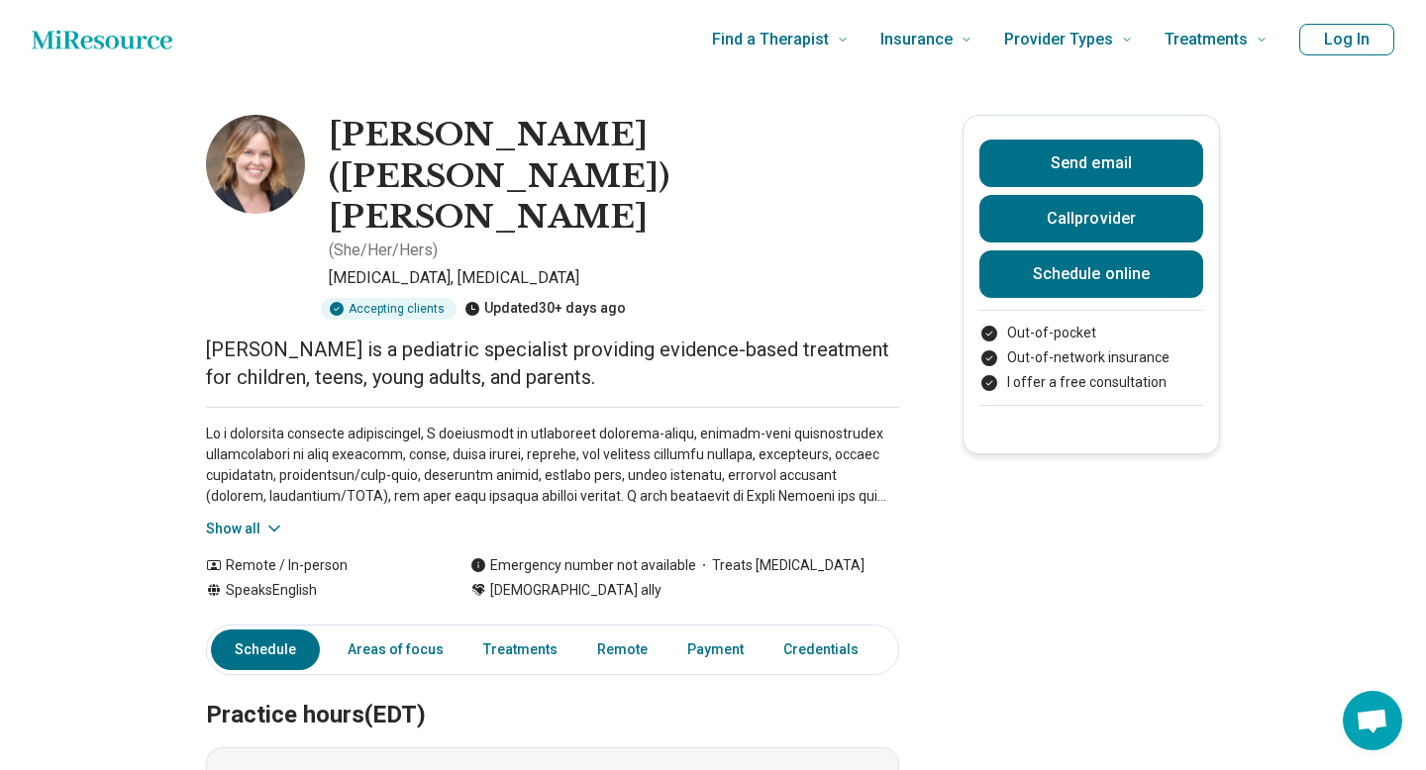
click at [271, 519] on icon at bounding box center [274, 529] width 20 height 20
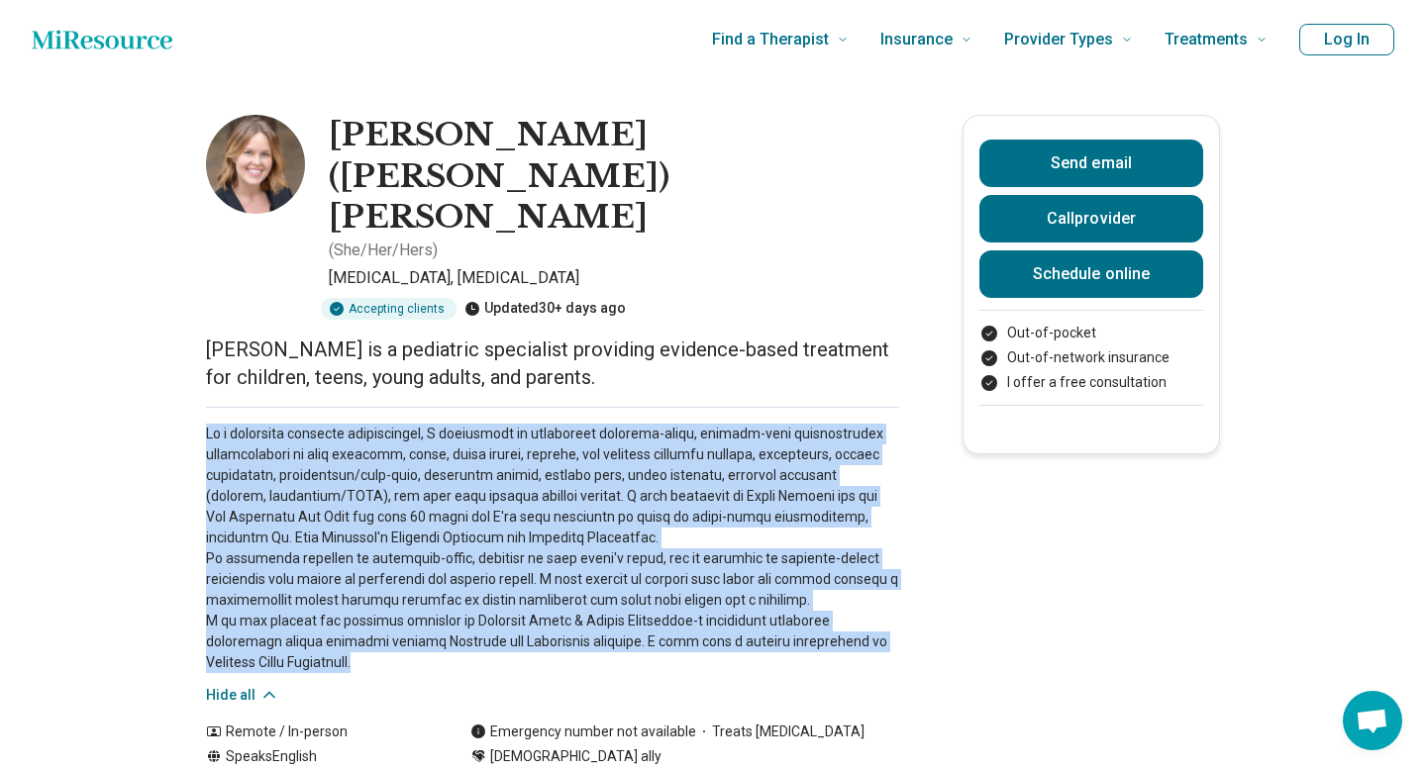
drag, startPoint x: 308, startPoint y: 551, endPoint x: 163, endPoint y: 319, distance: 273.9
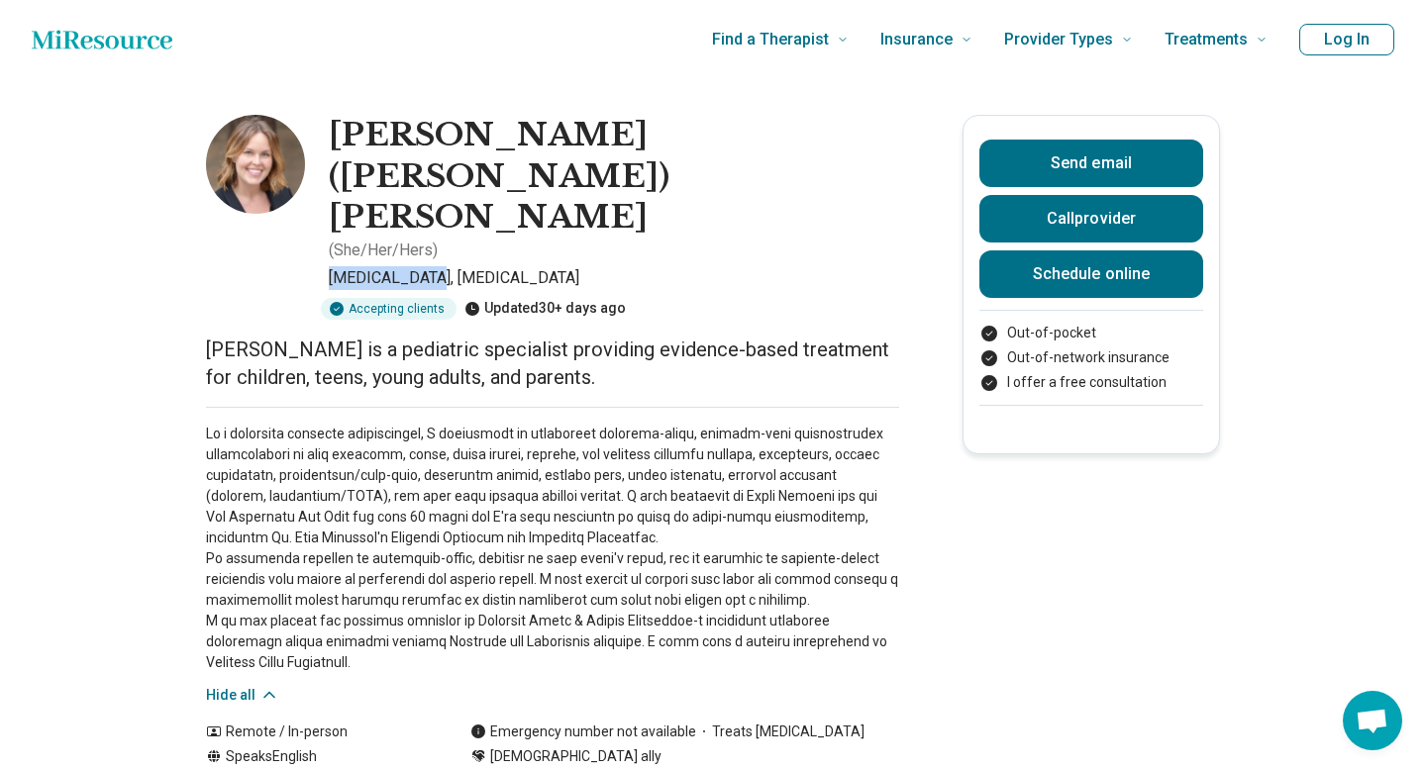
drag, startPoint x: 324, startPoint y: 168, endPoint x: 414, endPoint y: 175, distance: 90.4
click at [414, 175] on div "Patricia (Patty) Richardson ( She/Her/Hers ) Psychiatrist, Psychologist Accepti…" at bounding box center [552, 217] width 693 height 205
click at [385, 266] on p "Psychiatrist, Psychologist" at bounding box center [614, 278] width 570 height 24
click at [494, 452] on p at bounding box center [552, 549] width 693 height 250
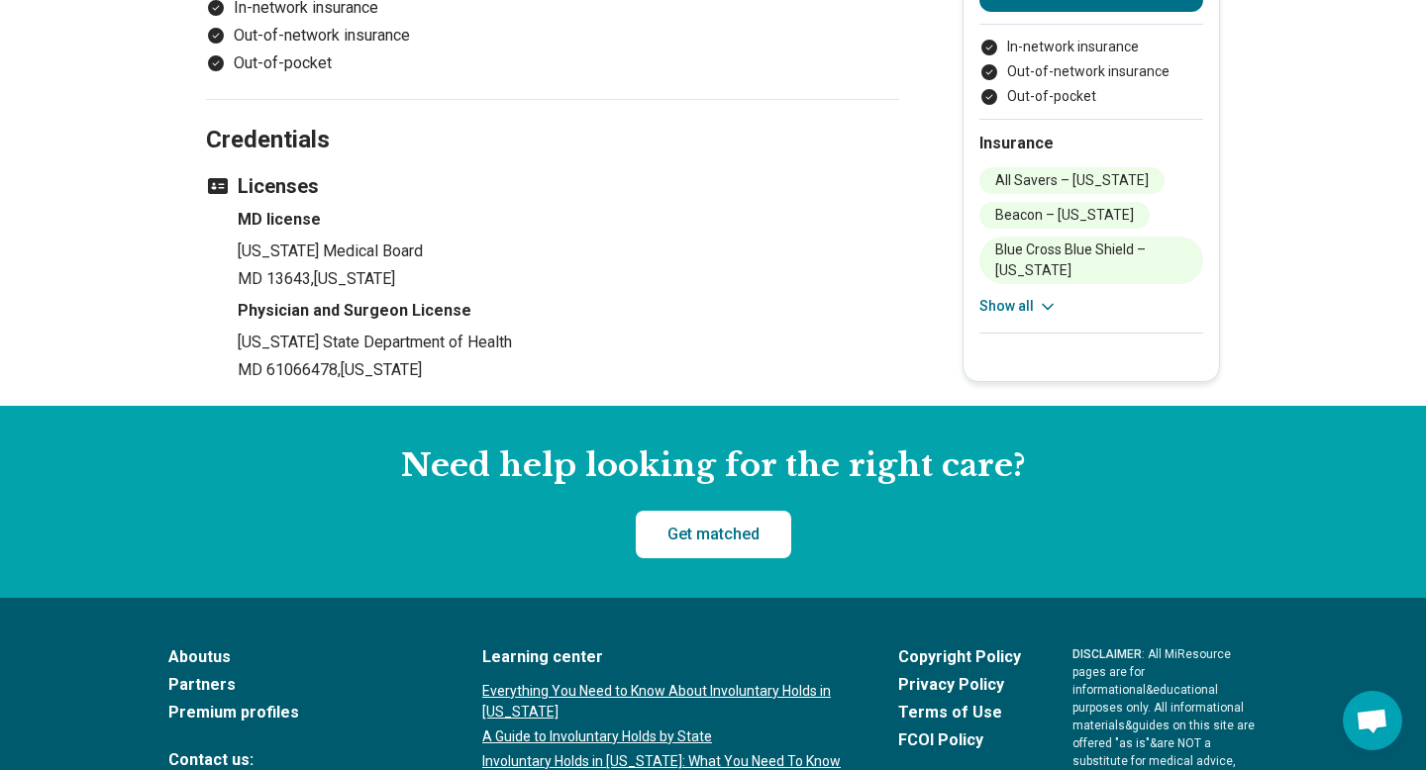
scroll to position [1566, 0]
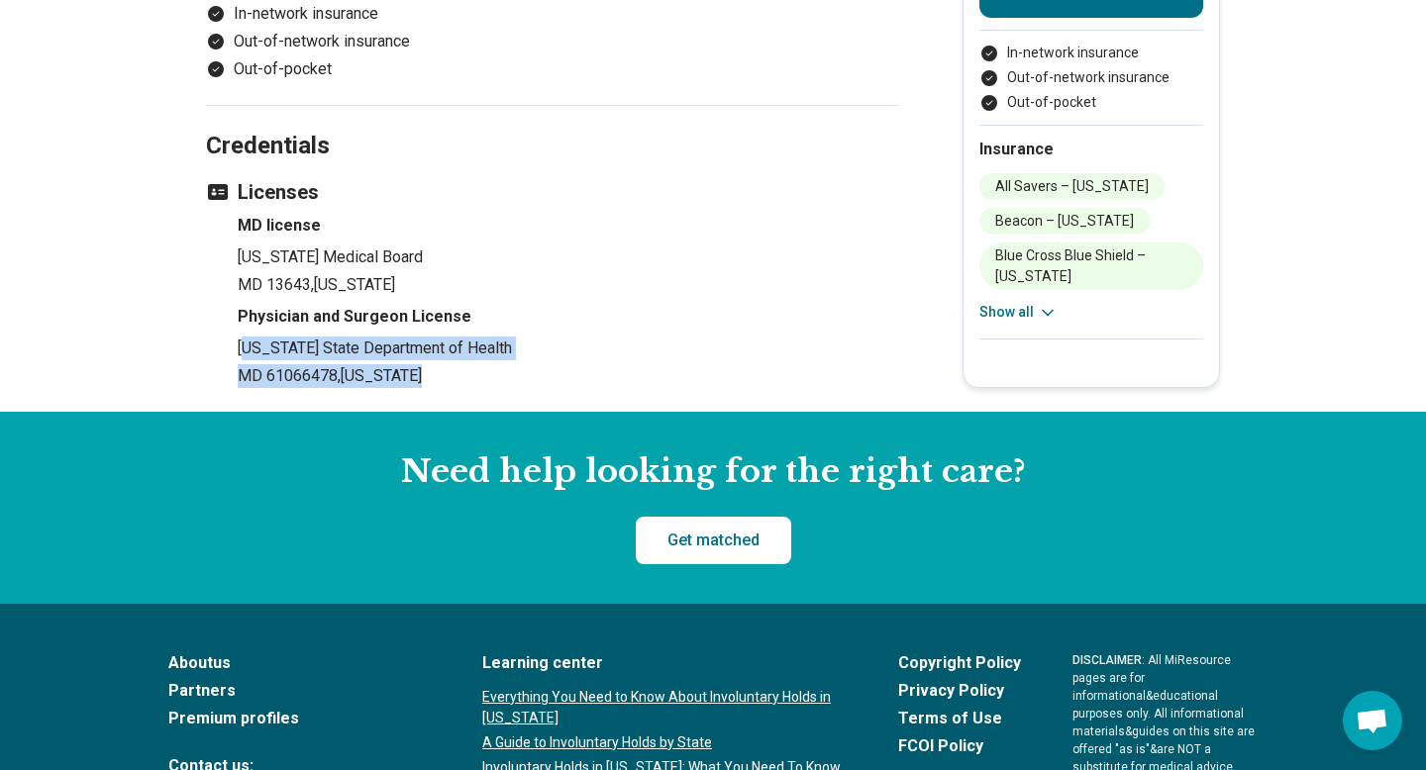
drag, startPoint x: 248, startPoint y: 313, endPoint x: 443, endPoint y: 360, distance: 200.8
click at [443, 360] on section "Credentials Licenses MD license Oregon Medical Board MD 13643 , Oregon Physicia…" at bounding box center [552, 259] width 693 height 308
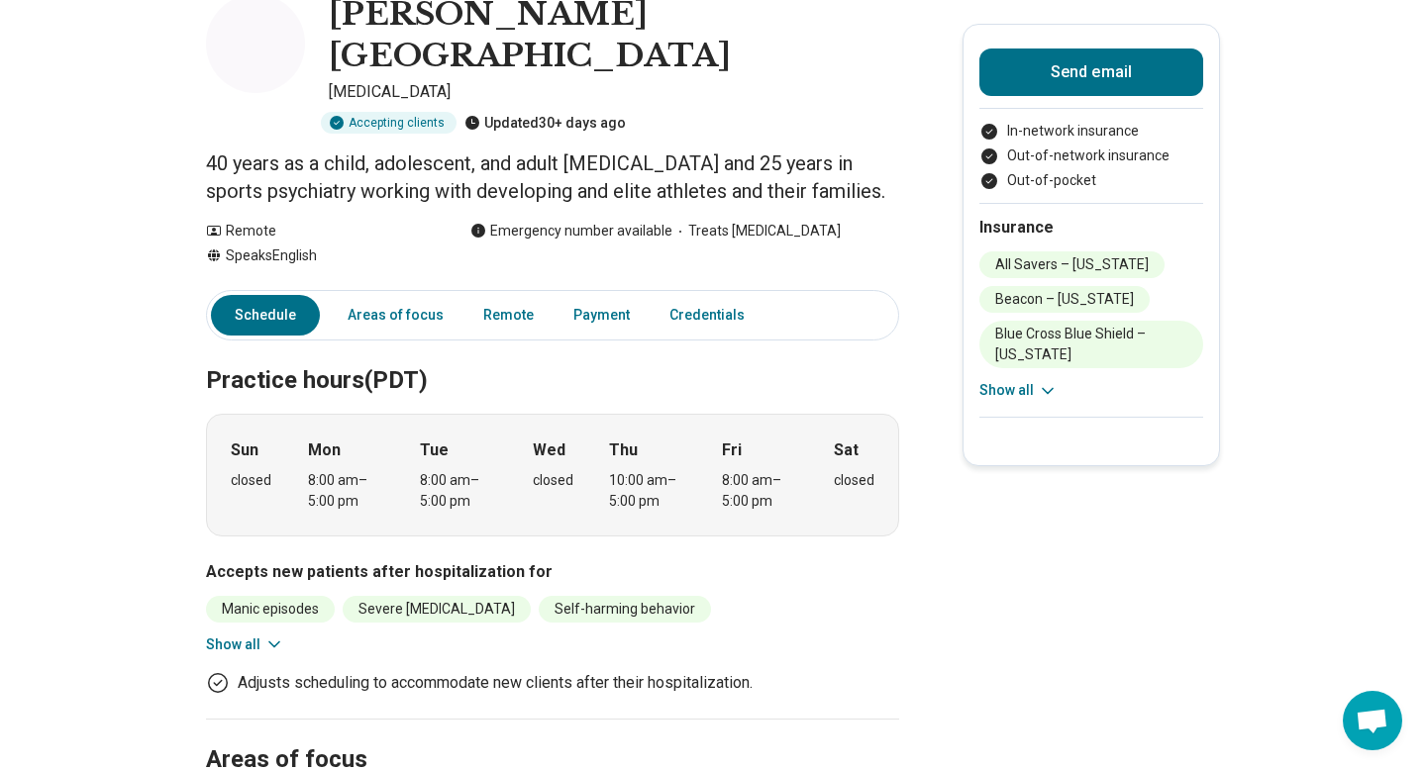
scroll to position [0, 0]
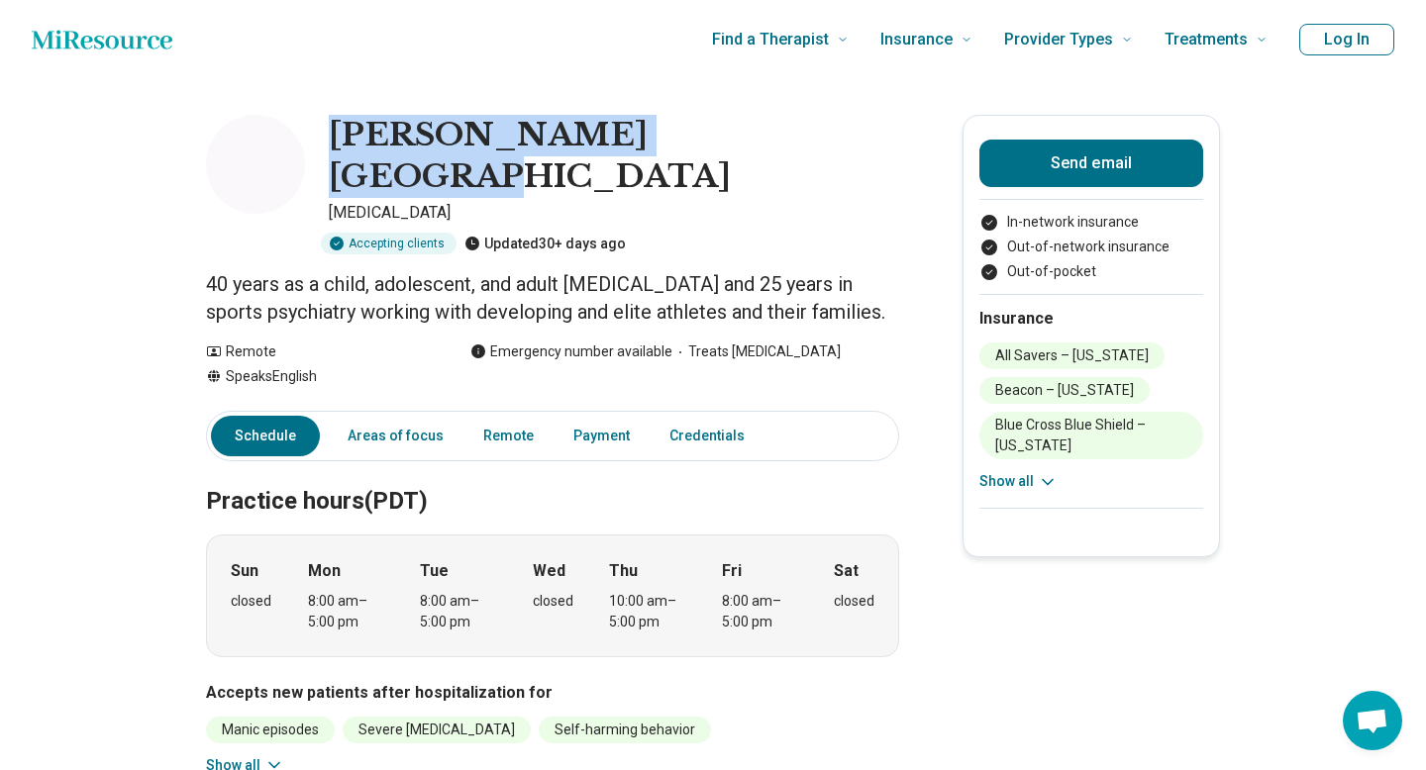
drag, startPoint x: 711, startPoint y: 127, endPoint x: 338, endPoint y: 128, distance: 373.3
click at [338, 128] on h1 "[PERSON_NAME][GEOGRAPHIC_DATA]" at bounding box center [614, 156] width 570 height 82
copy h1 "[PERSON_NAME][GEOGRAPHIC_DATA]"
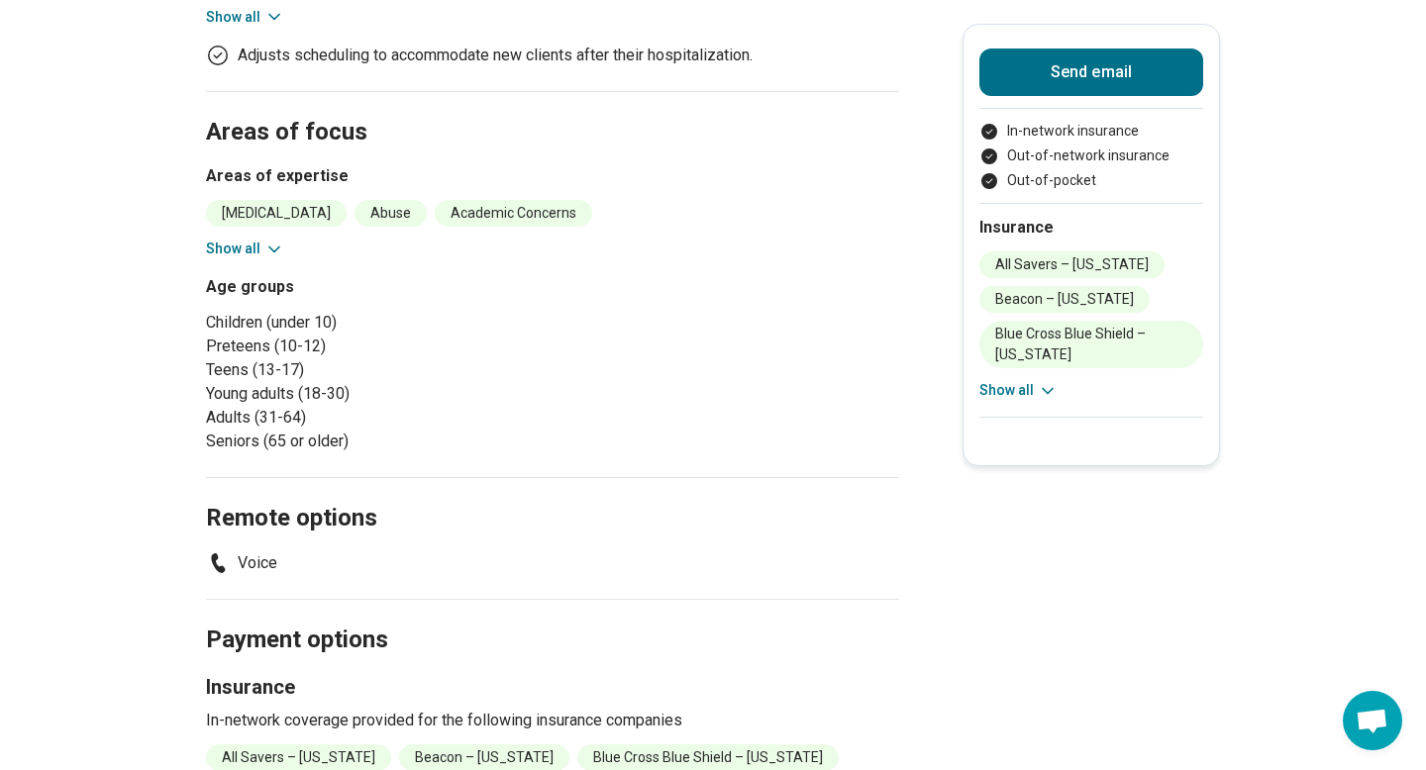
scroll to position [748, 0]
drag, startPoint x: 228, startPoint y: 513, endPoint x: 408, endPoint y: 512, distance: 180.2
click at [410, 552] on ul "Voice" at bounding box center [552, 564] width 693 height 24
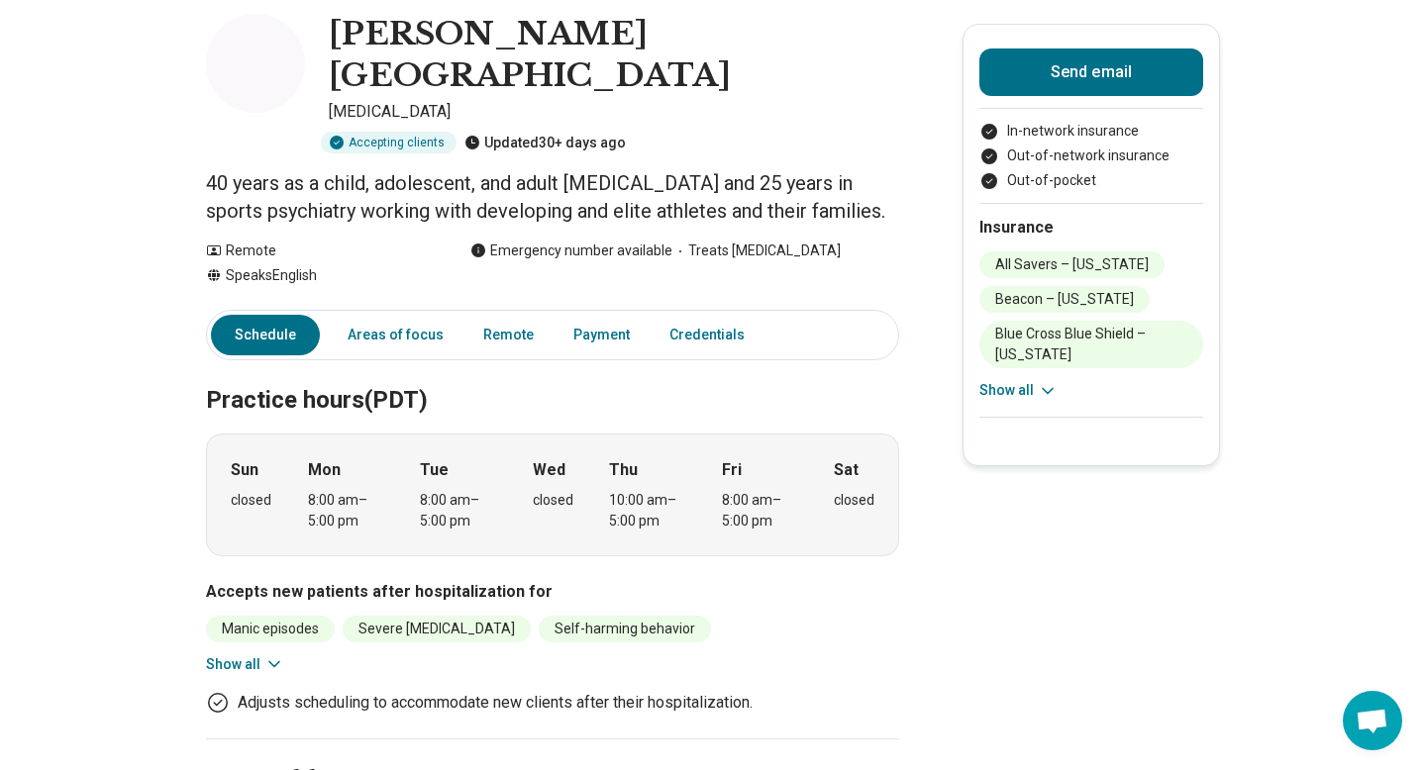
scroll to position [0, 0]
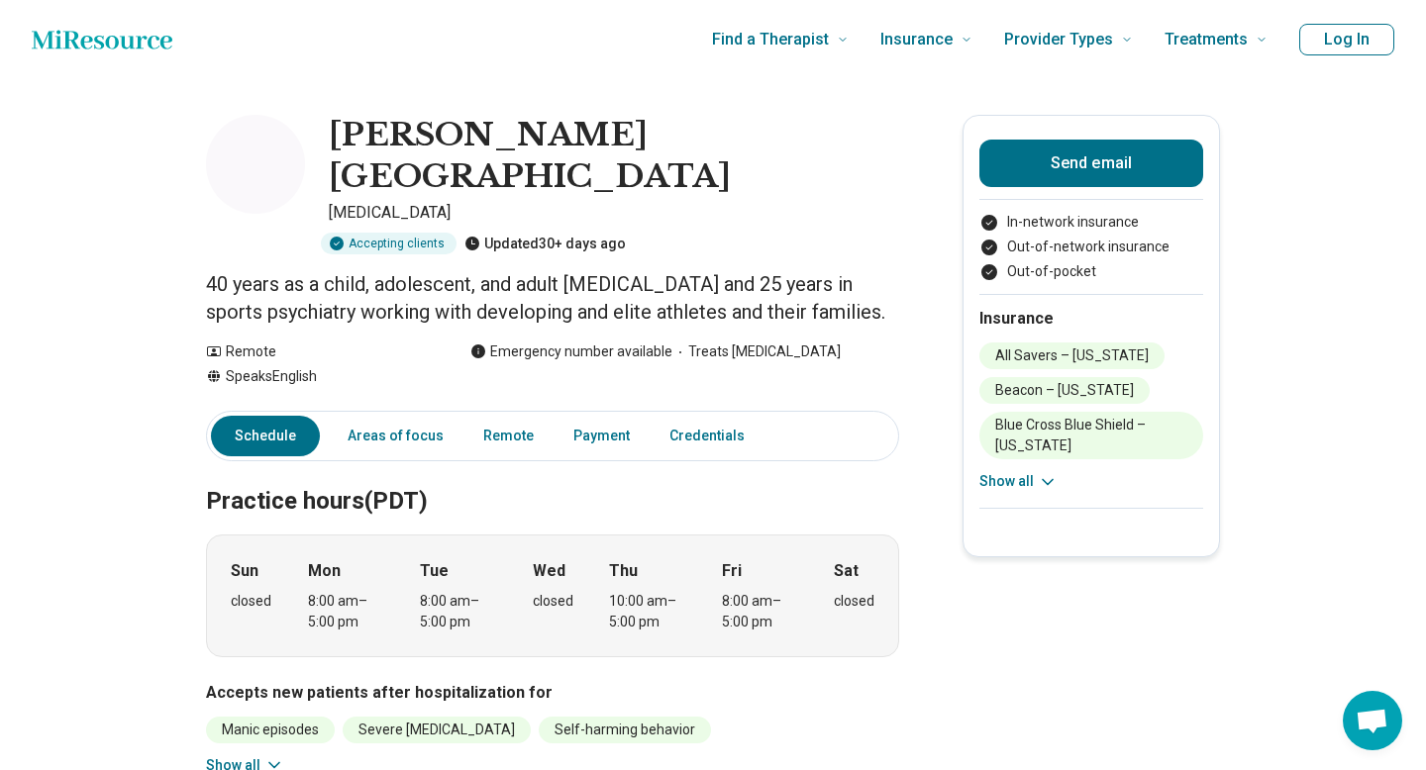
click at [256, 169] on img at bounding box center [255, 164] width 99 height 99
